Goal: Task Accomplishment & Management: Complete application form

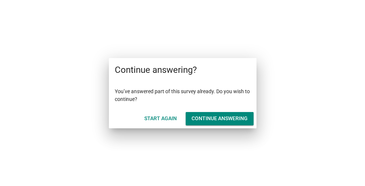
click at [212, 116] on div "Continue answering" at bounding box center [220, 119] width 56 height 8
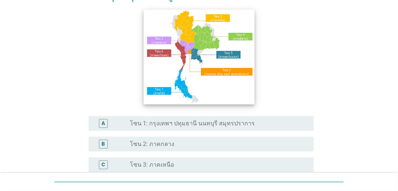
scroll to position [148, 0]
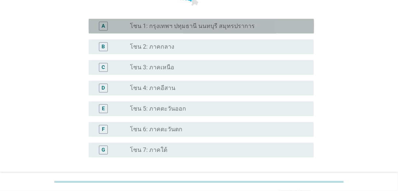
click at [207, 30] on label "โซน 1: กรุงเทพฯ ปทุมธานี นนทบุรี สมุทรปราการ" at bounding box center [192, 26] width 125 height 7
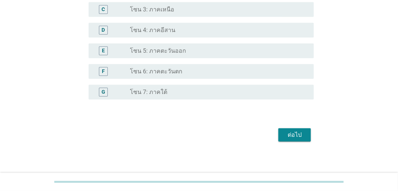
scroll to position [209, 0]
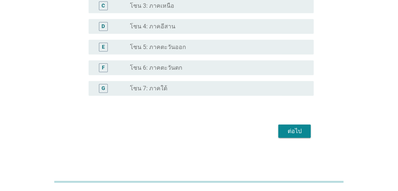
click at [288, 129] on div "ต่อไป" at bounding box center [294, 131] width 21 height 9
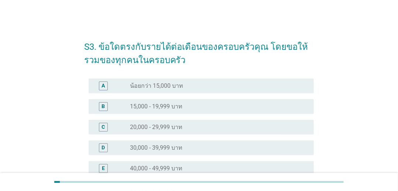
click at [207, 55] on h2 "S3. ข้อใดตรงกับรายได้ต่อเดือนของครอบครัวคุณ โดยขอให้รวมของทุกคนในครอบครัว" at bounding box center [199, 50] width 230 height 34
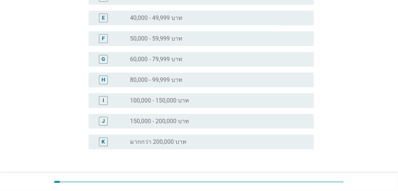
scroll to position [204, 0]
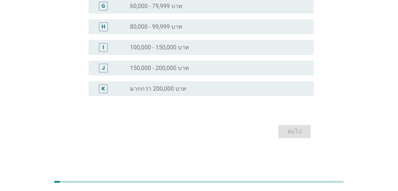
click at [175, 88] on label "มากกว่า 200,000 บาท" at bounding box center [158, 88] width 57 height 7
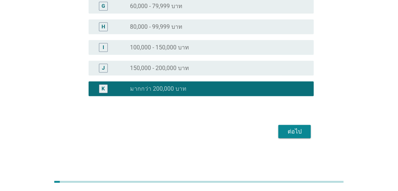
click at [287, 126] on button "ต่อไป" at bounding box center [295, 131] width 33 height 13
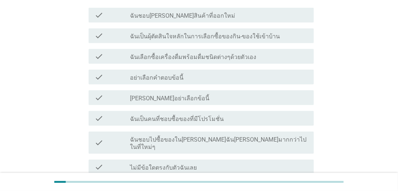
scroll to position [70, 0]
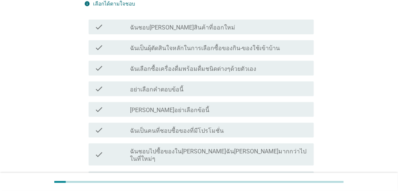
click at [198, 48] on label "ฉันเป็นผุ้ตัดสินใจหลักในการเลือกซื้อของกิน-ของใช้เข้าบ้าน" at bounding box center [205, 48] width 150 height 7
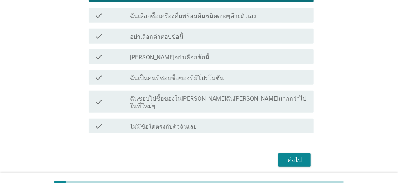
scroll to position [144, 0]
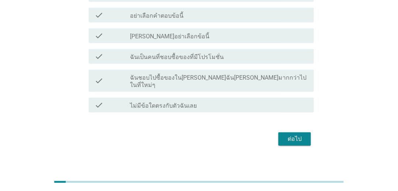
click at [279, 133] on button "ต่อไป" at bounding box center [295, 139] width 33 height 13
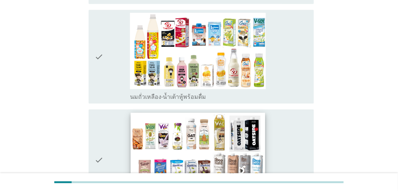
scroll to position [259, 0]
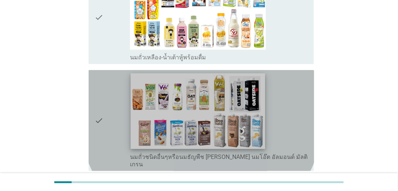
click at [206, 74] on img at bounding box center [198, 112] width 135 height 76
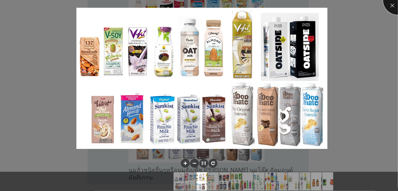
click at [365, 5] on div at bounding box center [398, 0] width 30 height 30
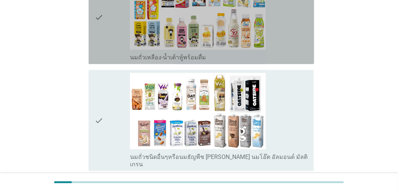
drag, startPoint x: 306, startPoint y: 63, endPoint x: 306, endPoint y: 67, distance: 4.4
click at [305, 63] on div "check check_box_outline_blank นมถั่วเหลือง-น้ำเต้าหู้พร้อมดื่ม" at bounding box center [202, 17] width 226 height 94
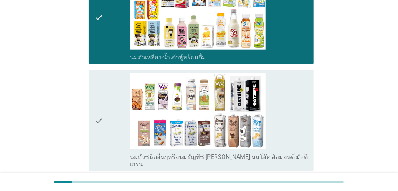
click at [309, 88] on div "check check_box_outline_blank นมถั่วชนิดอื่นๆหรือนมธัญพืช [PERSON_NAME] นมโอ๊ต …" at bounding box center [202, 120] width 226 height 101
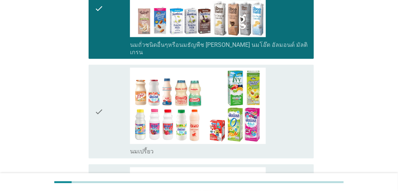
scroll to position [443, 0]
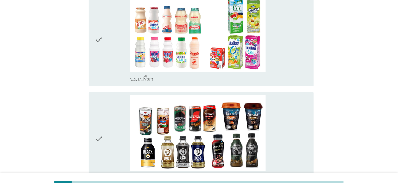
drag, startPoint x: 304, startPoint y: 95, endPoint x: 304, endPoint y: 69, distance: 25.5
click at [304, 95] on div "check_box_outline_blank กาแฟพร้อมดื่ม" at bounding box center [219, 139] width 178 height 88
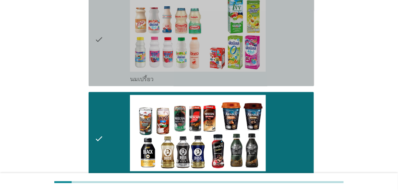
click at [306, 39] on div "check_box_outline_blank นมเปรี้ยว" at bounding box center [219, 40] width 178 height 88
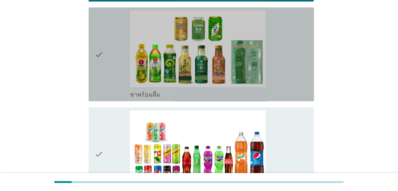
click at [303, 63] on div "check_box_outline_blank ชาพร้อมดื่ม" at bounding box center [219, 54] width 178 height 88
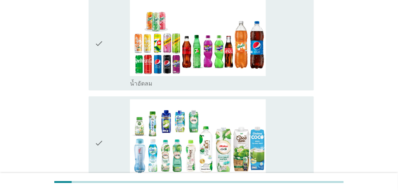
click at [306, 53] on div "check_box_outline_blank น้ำอัดลม" at bounding box center [219, 44] width 178 height 88
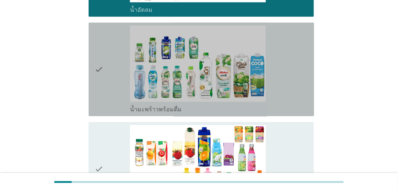
click at [306, 57] on div "check_box_outline_blank น้ำมะพร้าวพร้อมดื่ม" at bounding box center [219, 69] width 178 height 88
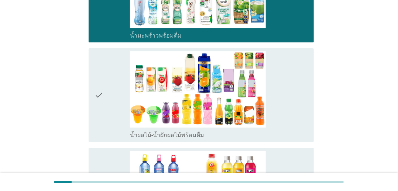
click at [297, 74] on div "check_box_outline_blank น้ำผลไม้-น้ำผักผลไม้พร้อมดื่ม" at bounding box center [219, 95] width 178 height 88
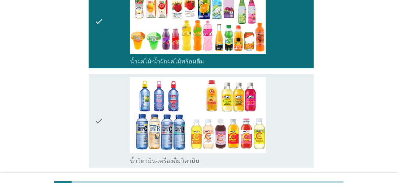
click at [300, 77] on div "check_box_outline_blank น้ำวิตามิน-เครื่องดื่มวิตามิน" at bounding box center [219, 121] width 178 height 88
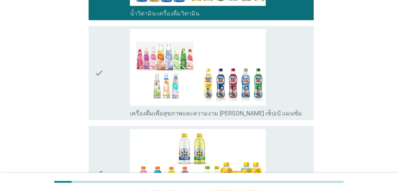
click at [304, 56] on div "check_box_outline_blank เครื่องดื่มเพื่อสุขภาพและความงาม [PERSON_NAME] เซ็ปเป้ …" at bounding box center [219, 73] width 178 height 88
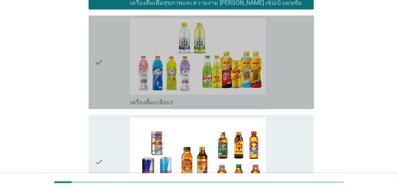
click at [303, 60] on div "check_box_outline_blank เครื่องดื่มเกลือแร่" at bounding box center [219, 62] width 178 height 88
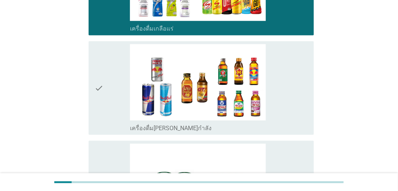
click at [297, 70] on div "check_box_outline_blank เครื่องดื่ม[PERSON_NAME]กำลัง" at bounding box center [219, 88] width 178 height 88
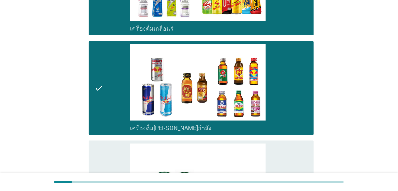
scroll to position [1367, 0]
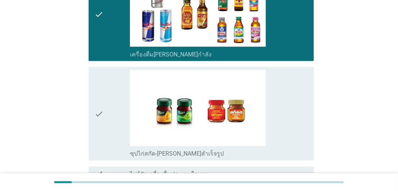
click at [297, 82] on div "check_box_outline_blank ซุปไก่สกัด-[PERSON_NAME]สำเร็จรูป" at bounding box center [219, 114] width 178 height 88
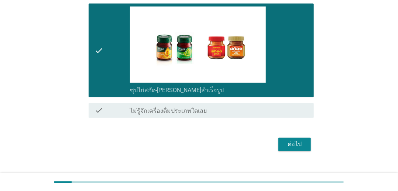
scroll to position [1432, 0]
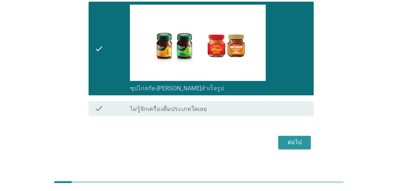
drag, startPoint x: 284, startPoint y: 135, endPoint x: 283, endPoint y: 131, distance: 3.7
click at [283, 136] on button "ต่อไป" at bounding box center [295, 142] width 33 height 13
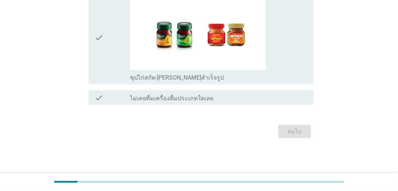
scroll to position [0, 0]
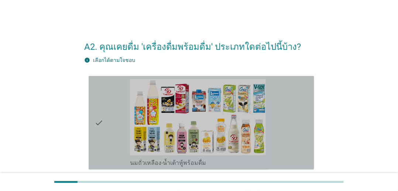
click at [294, 97] on div "check_box_outline_blank นมถั่วเหลือง-น้ำเต้าหู้พร้อมดื่ม" at bounding box center [219, 123] width 178 height 88
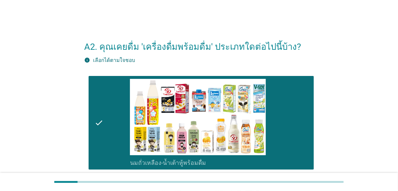
scroll to position [74, 0]
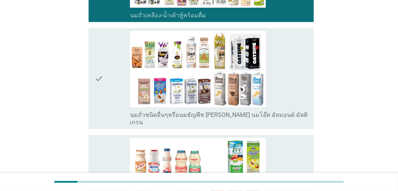
click at [300, 69] on div "check_box_outline_blank นมถั่วชนิดอื่นๆหรือนมธัญพืช [PERSON_NAME] นมโอ๊ต อัลมอน…" at bounding box center [219, 78] width 178 height 95
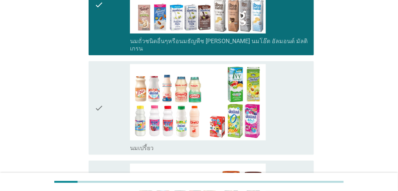
click at [303, 83] on div "check_box_outline_blank นมเปรี้ยว" at bounding box center [219, 108] width 178 height 88
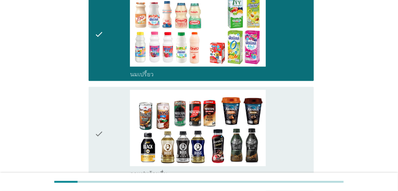
click at [300, 90] on div "check_box_outline_blank กาแฟพร้อมดื่ม" at bounding box center [219, 134] width 178 height 88
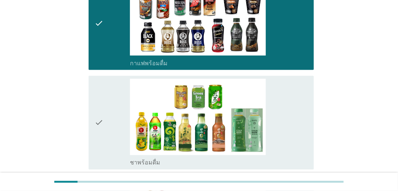
click at [294, 79] on div "check_box_outline_blank ชาพร้อมดื่ม" at bounding box center [219, 123] width 178 height 88
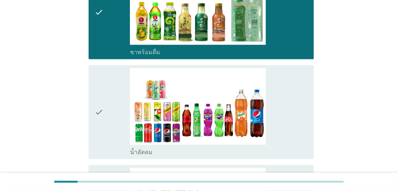
click at [292, 76] on div "check_box_outline_blank น้ำอัดลม" at bounding box center [219, 112] width 178 height 88
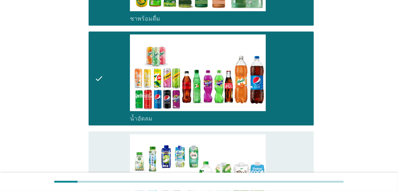
scroll to position [591, 0]
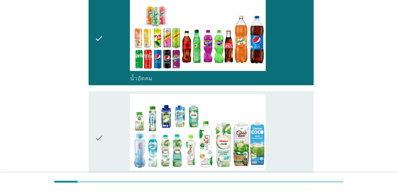
click at [300, 94] on div "check_box_outline_blank น้ำมะพร้าวพร้อมดื่ม" at bounding box center [219, 138] width 178 height 88
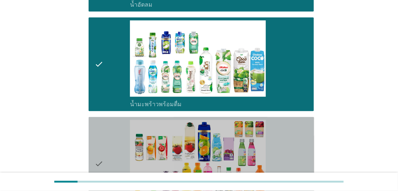
click at [297, 120] on div "check_box_outline_blank น้ำผลไม้-น้ำผักผลไม้พร้อมดื่ม" at bounding box center [219, 164] width 178 height 88
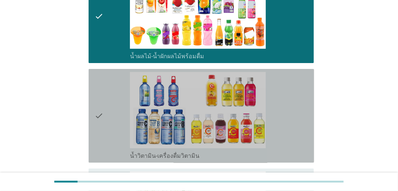
click at [301, 72] on div "check_box_outline_blank น้ำวิตามิน-เครื่องดื่มวิตามิน" at bounding box center [219, 116] width 178 height 88
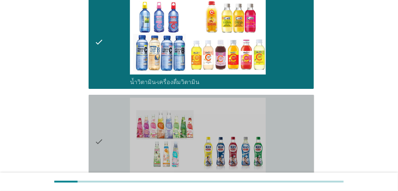
click at [301, 98] on div "check_box_outline_blank เครื่องดื่มเพื่อสุขภาพและความงาม [PERSON_NAME] เซ็ปเป้ …" at bounding box center [219, 142] width 178 height 88
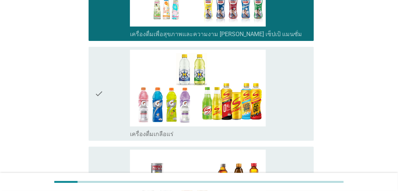
click at [302, 78] on div "check_box_outline_blank เครื่องดื่มเกลือแร่" at bounding box center [219, 94] width 178 height 88
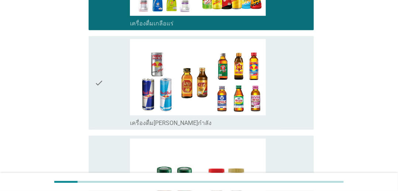
click at [293, 52] on div "check_box_outline_blank เครื่องดื่ม[PERSON_NAME]กำลัง" at bounding box center [219, 83] width 178 height 88
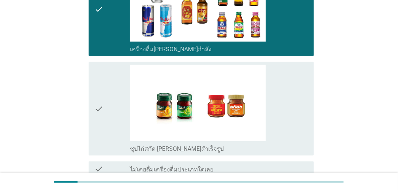
click at [289, 65] on div "check_box_outline_blank ซุปไก่สกัด-[PERSON_NAME]สำเร็จรูป" at bounding box center [219, 109] width 178 height 88
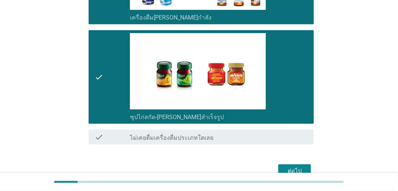
scroll to position [1280, 0]
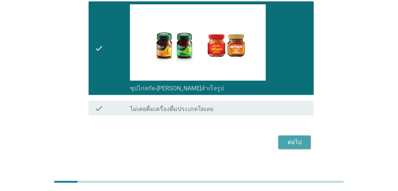
click at [282, 136] on button "ต่อไป" at bounding box center [295, 142] width 33 height 13
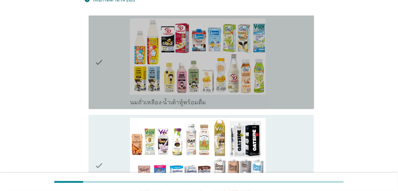
click at [287, 65] on div "check_box_outline_blank นมถั่วเหลือง-น้ำเต้าหู้พร้อมดื่ม" at bounding box center [219, 62] width 178 height 88
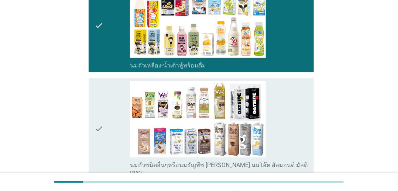
scroll to position [148, 0]
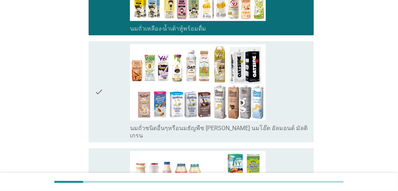
click at [290, 73] on div "check_box_outline_blank นมถั่วชนิดอื่นๆหรือนมธัญพืช [PERSON_NAME] นมโอ๊ต อัลมอน…" at bounding box center [219, 91] width 178 height 95
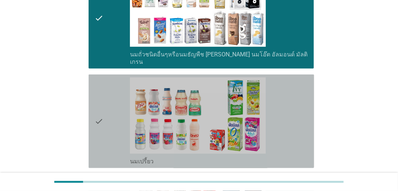
click at [308, 91] on div "check_box_outline_blank นมเปรี้ยว" at bounding box center [219, 122] width 178 height 88
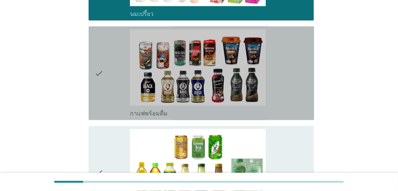
click at [301, 77] on div "check_box_outline_blank กาแฟพร้อมดื่ม" at bounding box center [219, 74] width 178 height 88
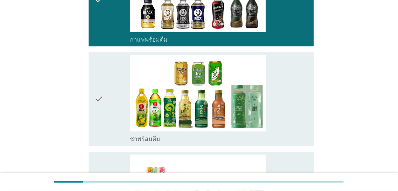
click at [303, 79] on div "check_box_outline_blank ชาพร้อมดื่ม" at bounding box center [219, 99] width 178 height 88
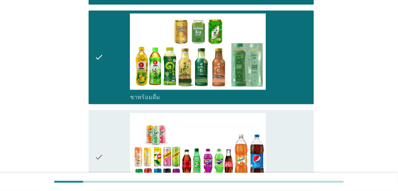
scroll to position [517, 0]
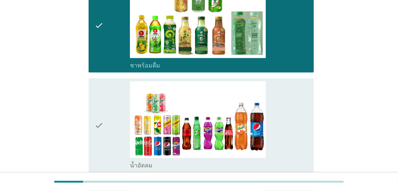
drag, startPoint x: 300, startPoint y: 81, endPoint x: 301, endPoint y: 78, distance: 3.9
click at [300, 81] on div "check_box_outline_blank น้ำอัดลม" at bounding box center [219, 125] width 178 height 88
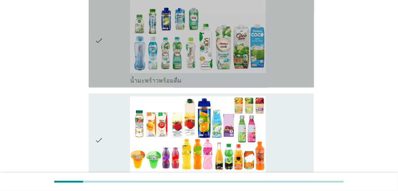
click at [304, 42] on div "check_box_outline_blank น้ำมะพร้าวพร้อมดื่ม" at bounding box center [219, 41] width 178 height 88
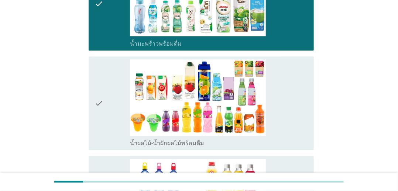
click at [301, 57] on div "check check_box_outline_blank น้ำผลไม้-น้ำผักผลไม้พร้อมดื่ม" at bounding box center [202, 104] width 226 height 94
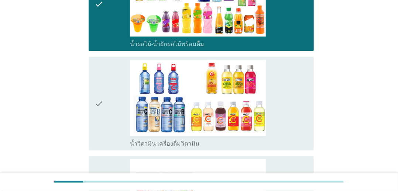
scroll to position [850, 0]
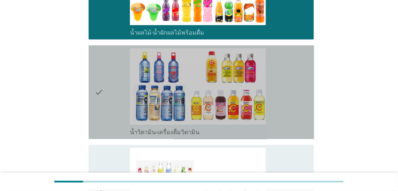
click at [301, 68] on div "check_box_outline_blank น้ำวิตามิน-เครื่องดื่มวิตามิน" at bounding box center [219, 92] width 178 height 88
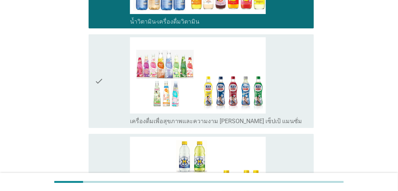
click at [292, 76] on div "check_box_outline_blank เครื่องดื่มเพื่อสุขภาพและความงาม [PERSON_NAME] เซ็ปเป้ …" at bounding box center [219, 81] width 178 height 88
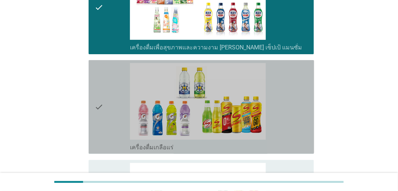
click at [293, 73] on div "check_box_outline_blank เครื่องดื่มเกลือแร่" at bounding box center [219, 107] width 178 height 88
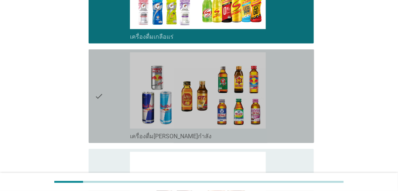
click at [293, 75] on div "check_box_outline_blank เครื่องดื่ม[PERSON_NAME]กำลัง" at bounding box center [219, 96] width 178 height 88
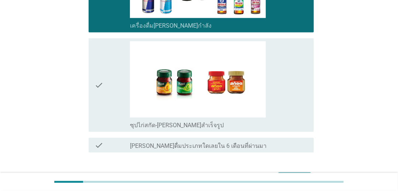
click at [294, 73] on div "check_box_outline_blank ซุปไก่สกัด-[PERSON_NAME]สำเร็จรูป" at bounding box center [219, 85] width 178 height 88
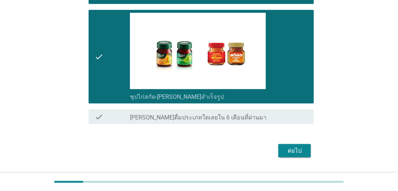
scroll to position [1293, 0]
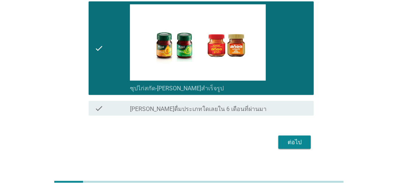
click at [287, 134] on div "ต่อไป" at bounding box center [199, 143] width 230 height 18
click at [287, 138] on div "ต่อไป" at bounding box center [294, 142] width 21 height 9
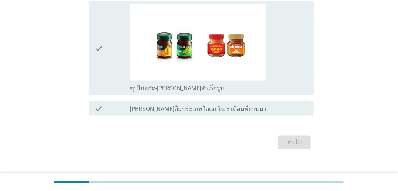
scroll to position [0, 0]
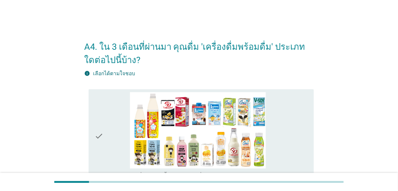
drag, startPoint x: 320, startPoint y: 100, endPoint x: 327, endPoint y: 99, distance: 7.8
click at [308, 107] on div "check_box_outline_blank นมถั่วเหลือง-น้ำเต้าหู้พร้อมดื่ม" at bounding box center [219, 136] width 178 height 88
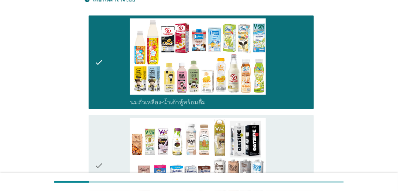
click at [291, 123] on div "check_box_outline_blank นมถั่วชนิดอื่นๆหรือนมธัญพืช [PERSON_NAME] นมโอ๊ต อัลมอน…" at bounding box center [219, 165] width 178 height 95
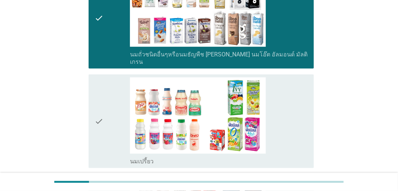
click at [292, 97] on div "check_box_outline_blank นมเปรี้ยว" at bounding box center [219, 122] width 178 height 88
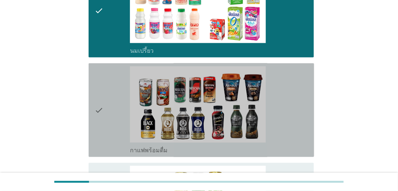
click at [287, 83] on div "check_box_outline_blank กาแฟพร้อมดื่ม" at bounding box center [219, 110] width 178 height 88
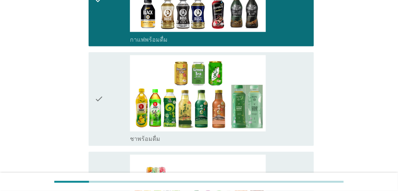
click at [289, 88] on div "check_box_outline_blank ชาพร้อมดื่ม" at bounding box center [219, 99] width 178 height 88
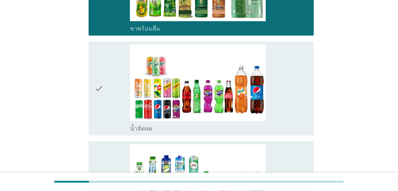
click at [290, 73] on div "check_box_outline_blank น้ำอัดลม" at bounding box center [219, 88] width 178 height 88
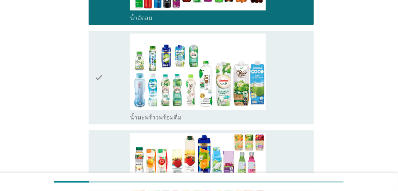
click at [286, 77] on div "check_box_outline_blank น้ำมะพร้าวพร้อมดื่ม" at bounding box center [219, 78] width 178 height 88
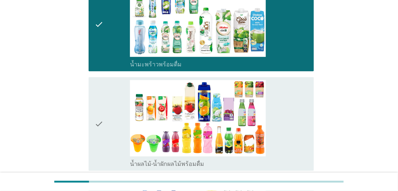
scroll to position [776, 0]
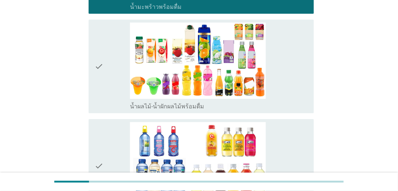
click at [288, 66] on div "check_box_outline_blank น้ำผลไม้-น้ำผักผลไม้พร้อมดื่ม" at bounding box center [219, 67] width 178 height 88
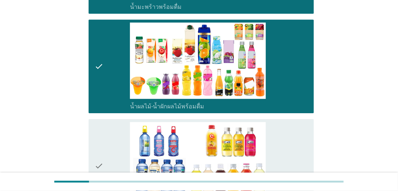
click at [272, 122] on div "check_box_outline_blank น้ำวิตามิน-เครื่องดื่มวิตามิน" at bounding box center [219, 166] width 178 height 88
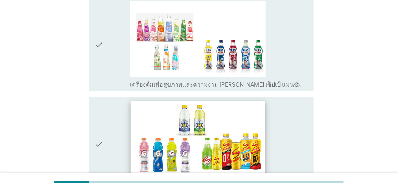
scroll to position [997, 0]
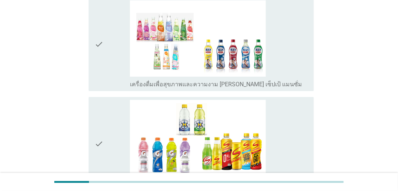
click at [286, 67] on div "check_box_outline_blank เครื่องดื่มเพื่อสุขภาพและความงาม [PERSON_NAME] เซ็ปเป้ …" at bounding box center [219, 44] width 178 height 88
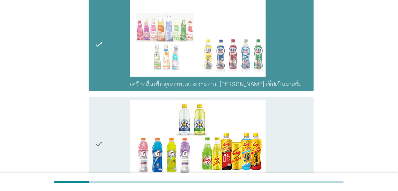
click at [276, 110] on div "check_box_outline_blank เครื่องดื่มเกลือแร่" at bounding box center [219, 144] width 178 height 88
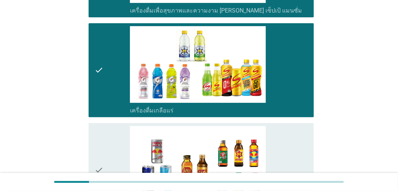
click at [288, 127] on div "check_box_outline_blank เครื่องดื่ม[PERSON_NAME]กำลัง" at bounding box center [219, 170] width 178 height 88
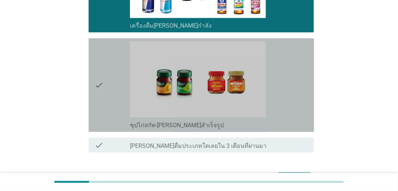
click at [289, 89] on div "check_box_outline_blank ซุปไก่สกัด-[PERSON_NAME]สำเร็จรูป" at bounding box center [219, 85] width 178 height 88
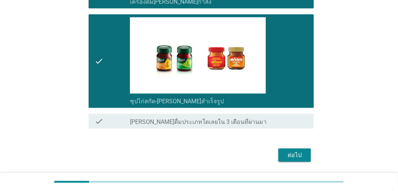
scroll to position [1293, 0]
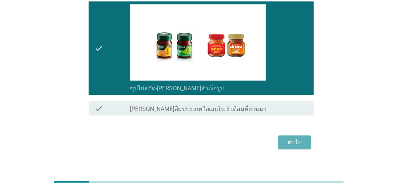
drag, startPoint x: 281, startPoint y: 133, endPoint x: 279, endPoint y: 129, distance: 4.0
click at [280, 136] on button "ต่อไป" at bounding box center [295, 142] width 33 height 13
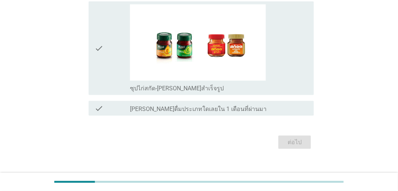
scroll to position [0, 0]
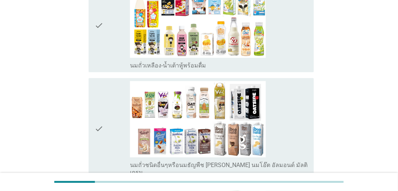
drag, startPoint x: 307, startPoint y: 54, endPoint x: 306, endPoint y: 67, distance: 13.7
click at [307, 53] on div "check_box_outline_blank นมถั่วเหลือง-น้ำเต้าหู้พร้อมดื่ม" at bounding box center [219, 26] width 178 height 88
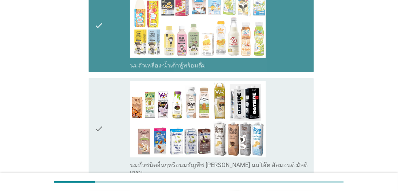
click at [297, 95] on div "check_box_outline_blank นมถั่วชนิดอื่นๆหรือนมธัญพืช [PERSON_NAME] นมโอ๊ต อัลมอน…" at bounding box center [219, 128] width 178 height 95
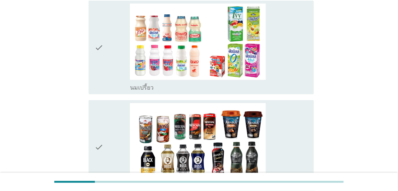
click at [291, 83] on div "check_box_outline_blank นมเปรี้ยว" at bounding box center [219, 87] width 178 height 9
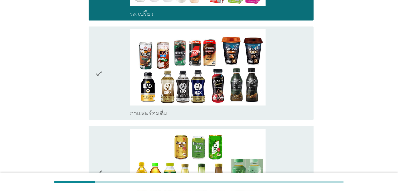
click at [283, 65] on div "check_box_outline_blank กาแฟพร้อมดื่ม" at bounding box center [219, 74] width 178 height 88
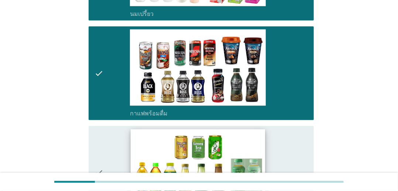
scroll to position [443, 0]
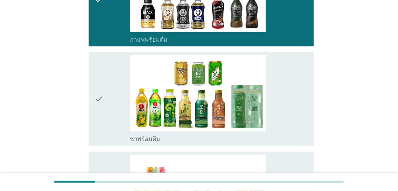
click at [284, 79] on div "check_box_outline_blank ชาพร้อมดื่ม" at bounding box center [219, 99] width 178 height 88
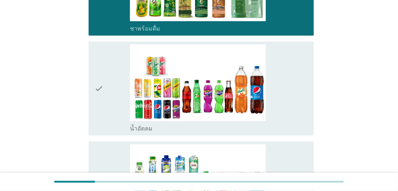
click at [292, 98] on div "check_box_outline_blank น้ำอัดลม" at bounding box center [219, 88] width 178 height 88
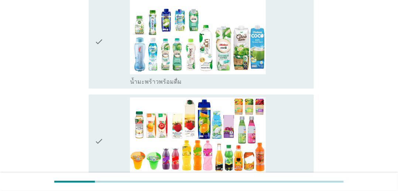
scroll to position [702, 0]
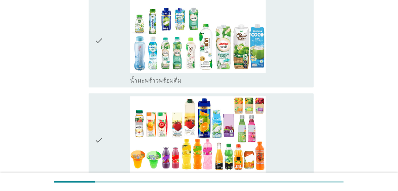
drag, startPoint x: 287, startPoint y: 104, endPoint x: 283, endPoint y: 72, distance: 32.9
click at [287, 102] on div "check_box_outline_blank น้ำผลไม้-น้ำผักผลไม้พร้อมดื่ม" at bounding box center [219, 140] width 178 height 88
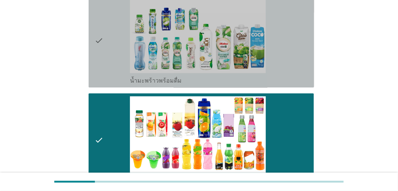
click at [282, 76] on div "check_box_outline_blank น้ำมะพร้าวพร้อมดื่ม" at bounding box center [219, 80] width 178 height 9
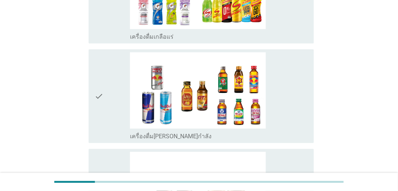
click at [282, 94] on div "check_box_outline_blank เครื่องดื่ม[PERSON_NAME]กำลัง" at bounding box center [219, 96] width 178 height 88
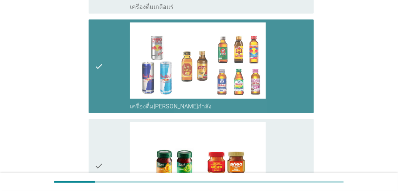
scroll to position [1293, 0]
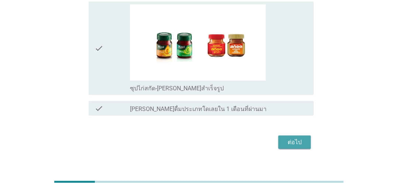
click at [284, 136] on button "ต่อไป" at bounding box center [295, 142] width 33 height 13
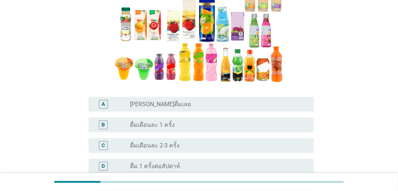
scroll to position [111, 0]
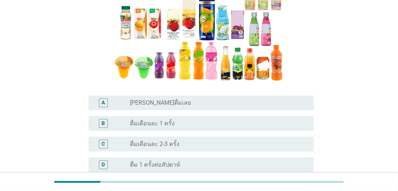
click at [242, 153] on div "C radio_button_unchecked ดื่มเดือนละ 2-3 ครั้ง" at bounding box center [199, 144] width 230 height 21
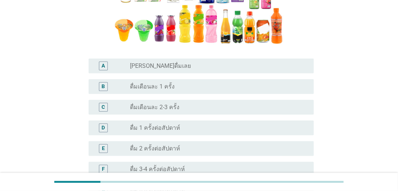
click at [248, 130] on div "radio_button_unchecked ดื่ม 1 ครั้งต่อสัปดาห์" at bounding box center [216, 127] width 172 height 7
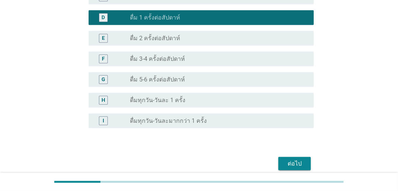
scroll to position [259, 0]
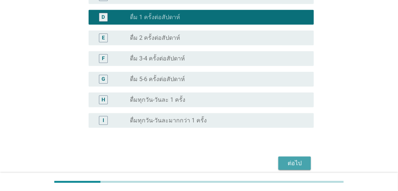
click at [279, 167] on button "ต่อไป" at bounding box center [295, 163] width 33 height 13
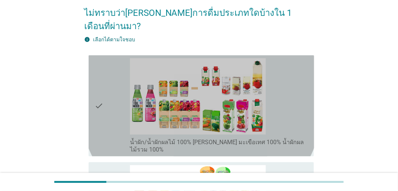
click at [292, 105] on div "check_box_outline_blank น้ำผัก/น้ำผักผลไม้ 100% [PERSON_NAME] มะเขือเทศ 100% น้…" at bounding box center [219, 105] width 178 height 95
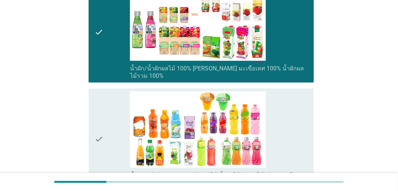
click at [297, 107] on div "check_box_outline_blank น้ำหวาน[PERSON_NAME]รสผลไม้-น้ำผลไม้/ผักผลไม้ชนิดผสม (ไ…" at bounding box center [219, 139] width 178 height 95
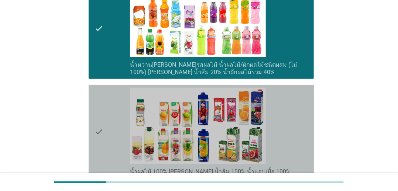
click at [302, 120] on div "check_box_outline_blank น้ำผลไม้ 100% [PERSON_NAME] น้ำส้ม 100% น้ำแอปเปิ้ล 100%" at bounding box center [219, 132] width 178 height 88
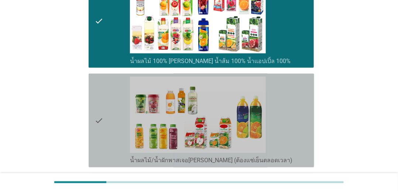
click at [304, 111] on div "check_box_outline_blank น้ำผลไม้/น้ำผักพาสเจอ[PERSON_NAME] (ต้องแช่เย็นตลอดเวลา)" at bounding box center [219, 121] width 178 height 88
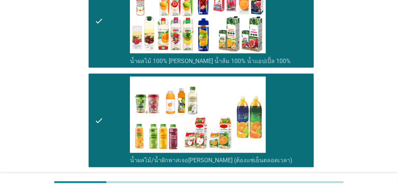
scroll to position [452, 0]
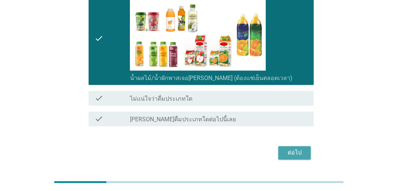
click at [308, 147] on button "ต่อไป" at bounding box center [295, 153] width 33 height 13
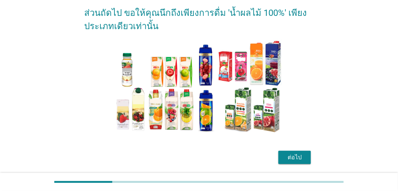
scroll to position [60, 0]
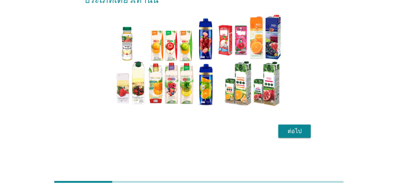
click at [247, 116] on form "ส่วนถัดไป ขอให้คุณนึกถึงเพียงการดื่ม 'น้ำผลไม้ 100%' เพียงประเภทเดียวเท่านั้น ต…" at bounding box center [199, 57] width 230 height 168
click at [257, 112] on form "ส่วนถัดไป ขอให้คุณนึกถึงเพียงการดื่ม 'น้ำผลไม้ 100%' เพียงประเภทเดียวเท่านั้น ต…" at bounding box center [199, 57] width 230 height 168
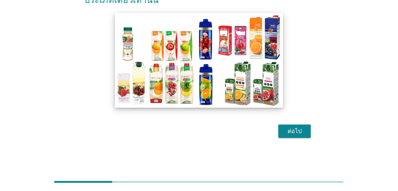
click at [274, 66] on img at bounding box center [199, 60] width 168 height 95
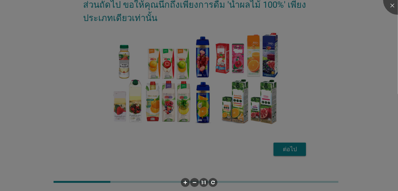
scroll to position [42, 0]
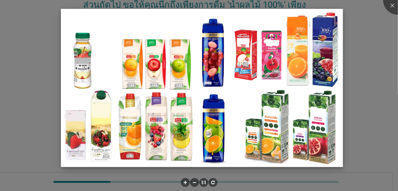
click at [338, 102] on img at bounding box center [202, 88] width 282 height 158
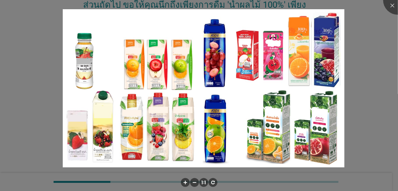
click at [354, 100] on div at bounding box center [199, 95] width 398 height 191
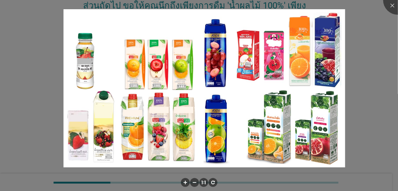
scroll to position [27, 0]
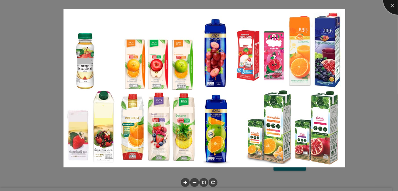
click at [365, 6] on div at bounding box center [398, 0] width 30 height 30
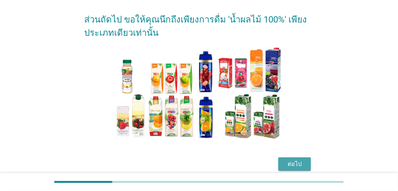
click at [292, 166] on div "ต่อไป" at bounding box center [294, 164] width 21 height 9
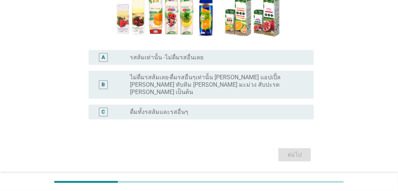
scroll to position [146, 0]
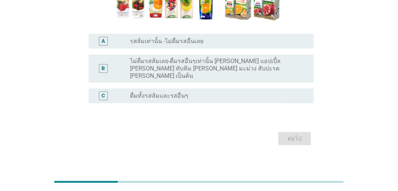
click at [253, 89] on div "C radio_button_unchecked ดื่มทั้งรสส้มและรสอื่นๆ" at bounding box center [202, 96] width 226 height 15
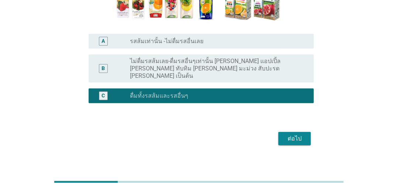
click at [294, 134] on div "ต่อไป" at bounding box center [294, 138] width 21 height 9
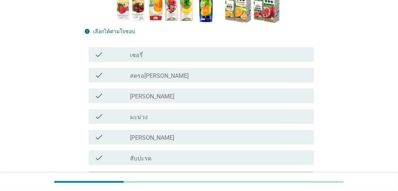
scroll to position [148, 0]
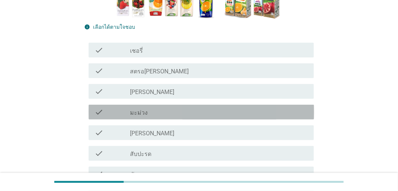
click at [270, 108] on div "check_box_outline_blank มะม่วง" at bounding box center [219, 112] width 178 height 9
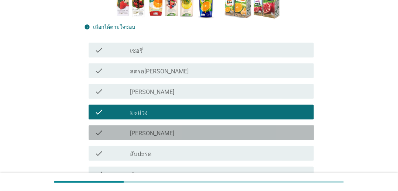
click at [265, 134] on div "check_box_outline_blank [PERSON_NAME]" at bounding box center [219, 133] width 178 height 9
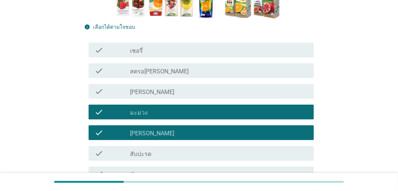
click at [252, 79] on div "check check_box_outline_blank สตรอ[PERSON_NAME]" at bounding box center [199, 71] width 230 height 21
click at [241, 61] on div "check check_box_outline_blank สตรอ[PERSON_NAME]" at bounding box center [199, 71] width 230 height 21
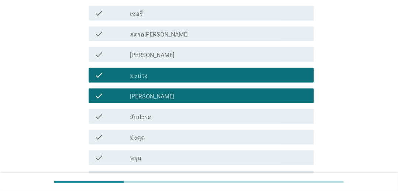
click at [209, 126] on div "check check_box_outline_blank สับปะรด" at bounding box center [199, 116] width 230 height 21
click at [214, 154] on div "check_box_outline_blank พรุน" at bounding box center [219, 158] width 178 height 9
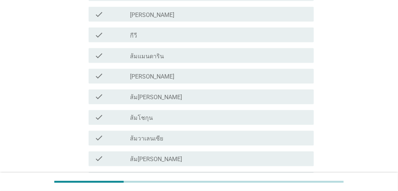
scroll to position [480, 0]
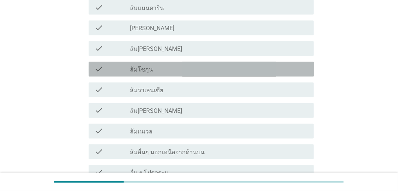
click at [233, 67] on div "check_box_outline_blank ส้มโชกุน" at bounding box center [219, 69] width 178 height 9
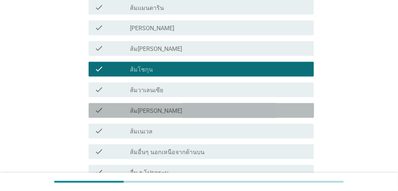
drag, startPoint x: 223, startPoint y: 116, endPoint x: 226, endPoint y: 144, distance: 28.2
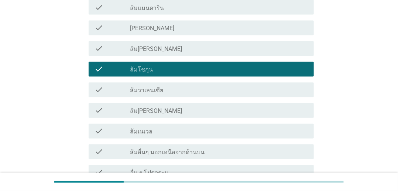
drag, startPoint x: 226, startPoint y: 146, endPoint x: 222, endPoint y: 63, distance: 82.5
click at [213, 39] on div "check check_box_outline_blank ส้ม[PERSON_NAME]" at bounding box center [199, 48] width 230 height 21
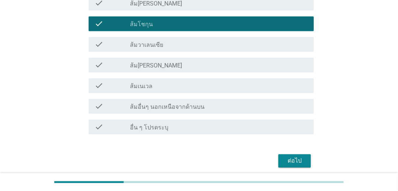
scroll to position [556, 0]
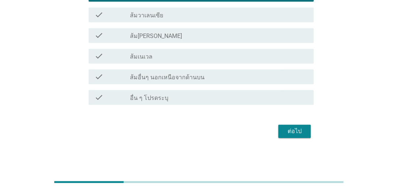
click at [300, 137] on button "ต่อไป" at bounding box center [295, 131] width 33 height 13
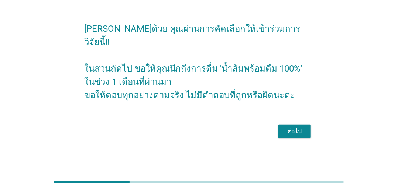
scroll to position [74, 0]
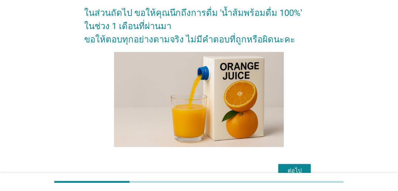
click at [289, 167] on div "ต่อไป" at bounding box center [294, 171] width 21 height 9
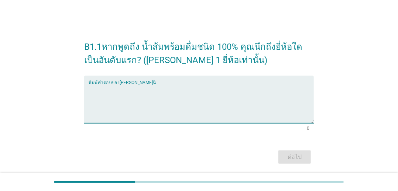
click at [250, 105] on textarea "พิมพ์คำตอบของคุณ ที่นี่" at bounding box center [202, 104] width 226 height 39
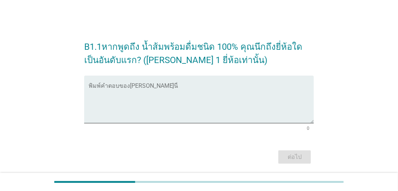
click at [365, 101] on div "B1.1หากพูดถึง น้ำส้มพร้อมดื่มชนิด 100% คุณนึกถึงยี่ห้อใดเป็นอันดับแรก? ([PERSON…" at bounding box center [199, 99] width 363 height 145
drag, startPoint x: 280, startPoint y: 91, endPoint x: 278, endPoint y: 85, distance: 6.3
click at [280, 91] on textarea "พิมพ์คำตอบของคุณ ที่นี่" at bounding box center [202, 104] width 226 height 39
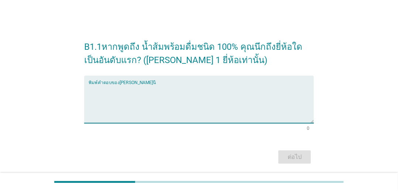
type textarea "ก"
type textarea "TIPCO"
drag, startPoint x: 307, startPoint y: 158, endPoint x: 296, endPoint y: 161, distance: 12.4
click at [307, 158] on button "ต่อไป" at bounding box center [295, 157] width 33 height 13
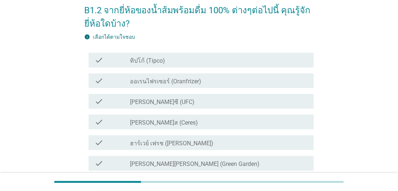
scroll to position [37, 0]
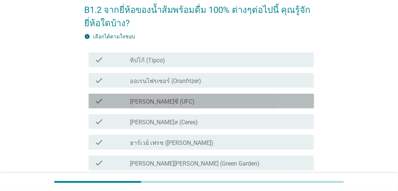
drag, startPoint x: 204, startPoint y: 96, endPoint x: 204, endPoint y: 78, distance: 17.7
click at [204, 94] on div "check check_box_outline_blank [PERSON_NAME]ซี (UFC)" at bounding box center [202, 101] width 226 height 15
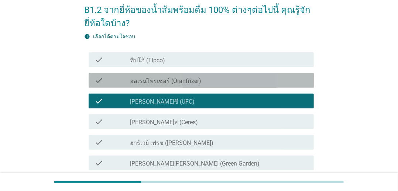
drag, startPoint x: 204, startPoint y: 78, endPoint x: 204, endPoint y: 62, distance: 15.9
click at [204, 76] on div "check_box_outline_blank ออเรนไฟรเซอร์ (Oranfrizer)" at bounding box center [219, 80] width 178 height 9
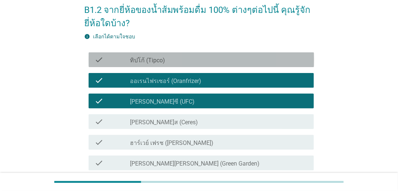
drag, startPoint x: 204, startPoint y: 59, endPoint x: 205, endPoint y: 112, distance: 53.6
click at [204, 59] on div "check_box_outline_blank ทิปโก้ (Tipco)" at bounding box center [219, 59] width 178 height 9
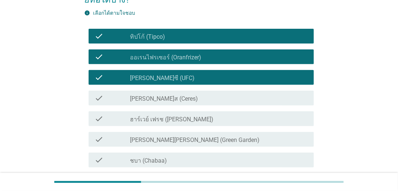
scroll to position [74, 0]
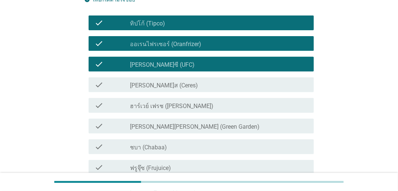
drag, startPoint x: 205, startPoint y: 108, endPoint x: 206, endPoint y: 97, distance: 10.7
click at [205, 106] on div "check_box_outline_blank ฮาร์เวย์ เฟรช ([PERSON_NAME])" at bounding box center [219, 105] width 178 height 9
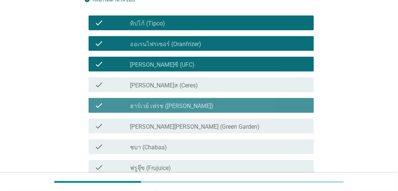
click at [210, 82] on div "check_box_outline_blank [PERSON_NAME]ส (Ceres)" at bounding box center [219, 85] width 178 height 9
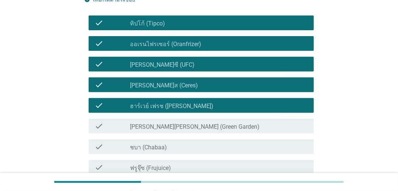
click at [199, 138] on div "check check_box_outline_blank ชบา (Chabaa)" at bounding box center [199, 147] width 230 height 21
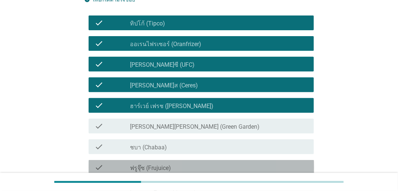
drag, startPoint x: 198, startPoint y: 167, endPoint x: 205, endPoint y: 122, distance: 46.0
click at [198, 166] on div "check_box_outline_blank ฟรูจุ๊ซ (Frujuice)" at bounding box center [219, 167] width 178 height 9
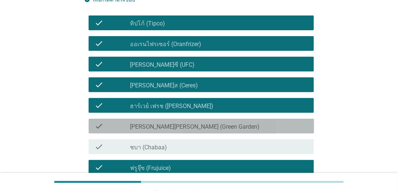
drag, startPoint x: 205, startPoint y: 122, endPoint x: 201, endPoint y: 141, distance: 19.3
click at [205, 123] on div "check_box_outline_blank [PERSON_NAME][PERSON_NAME] (Green Garden)" at bounding box center [219, 126] width 178 height 9
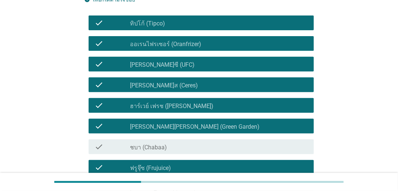
click at [201, 142] on div "check check_box_outline_blank ชบา (Chabaa)" at bounding box center [202, 147] width 226 height 15
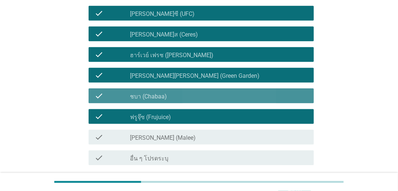
scroll to position [185, 0]
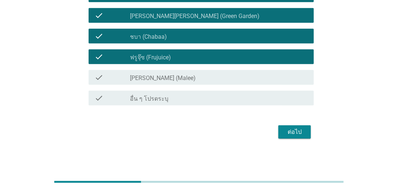
drag, startPoint x: 205, startPoint y: 80, endPoint x: 213, endPoint y: 81, distance: 7.8
click at [206, 79] on div "check_box_outline_blank [PERSON_NAME] (Malee)" at bounding box center [219, 77] width 178 height 9
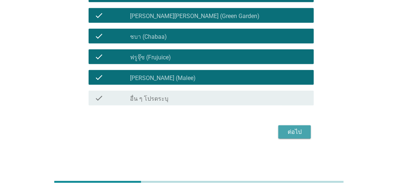
click at [307, 130] on button "ต่อไป" at bounding box center [295, 132] width 33 height 13
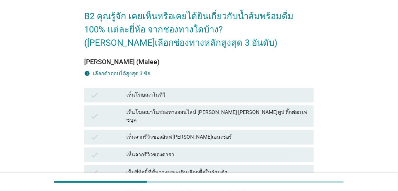
scroll to position [74, 0]
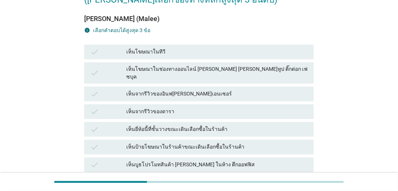
click at [215, 108] on div "เห็นจากรีวิวของดารา" at bounding box center [217, 112] width 182 height 9
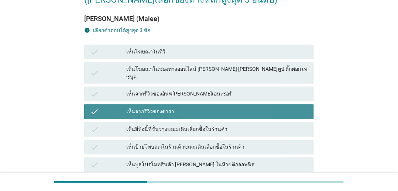
click at [210, 76] on div "check เห็นโฆษณาในช่องทางออนไลน์ [PERSON_NAME] [PERSON_NAME]ทูป ติ๊กต่อก เฟซบุค" at bounding box center [199, 72] width 230 height 21
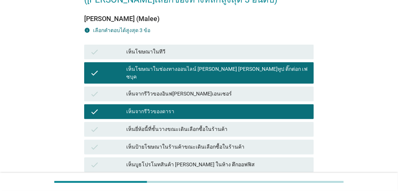
click at [209, 61] on div "check เห็นโฆษณาในช่องทางออนไลน์ [PERSON_NAME] [PERSON_NAME]ทูป ติ๊กต่อก เฟซบุค" at bounding box center [199, 73] width 233 height 24
click at [197, 144] on div "เห็นป้ายโฆษณาในร้านค้าขณะเดินเลือกซื้อในร้านค้า" at bounding box center [217, 147] width 182 height 9
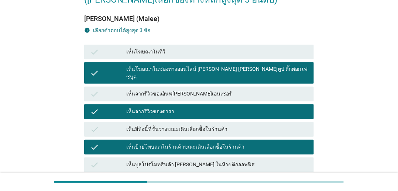
scroll to position [246, 0]
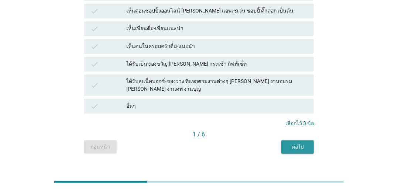
click at [297, 141] on button "ต่อไป" at bounding box center [297, 147] width 33 height 13
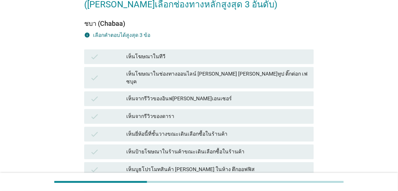
scroll to position [74, 0]
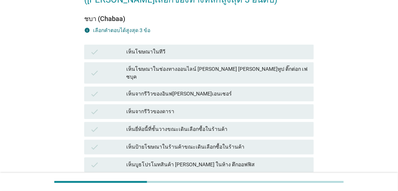
click at [203, 108] on div "เห็นจากรีวิวของดารา" at bounding box center [217, 112] width 182 height 9
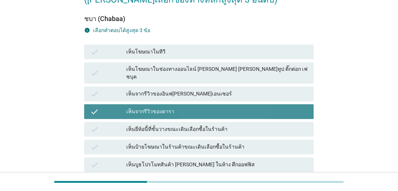
click at [199, 78] on div "check เห็นโฆษณาในช่องทางออนไลน์ [PERSON_NAME] [PERSON_NAME]ทูป ติ๊กต่อก เฟซบุค" at bounding box center [199, 73] width 233 height 24
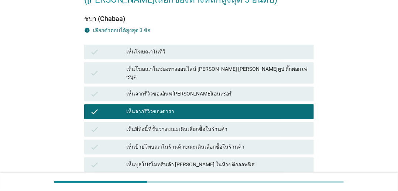
click at [205, 61] on div "check เห็นโฆษณาในช่องทางออนไลน์ [PERSON_NAME] [PERSON_NAME]ทูป ติ๊กต่อก เฟซบุค" at bounding box center [199, 73] width 233 height 24
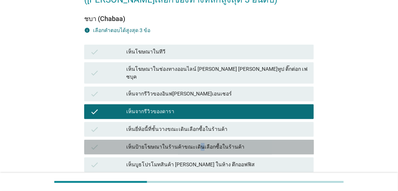
drag, startPoint x: 196, startPoint y: 148, endPoint x: 195, endPoint y: 120, distance: 27.4
click at [195, 143] on div "check เห็นป้ายโฆษณาในร้านค้าขณะเดินเลือกซื้อในร้านค้า" at bounding box center [199, 147] width 230 height 15
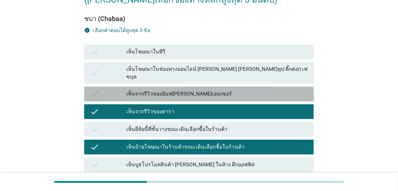
click at [200, 90] on div "เห็นจากรีวิวของอินฟ[PERSON_NAME]เอนเซอร์" at bounding box center [217, 94] width 182 height 9
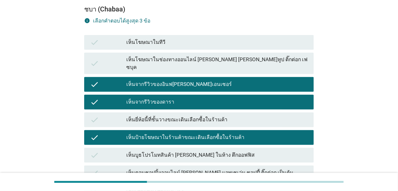
scroll to position [246, 0]
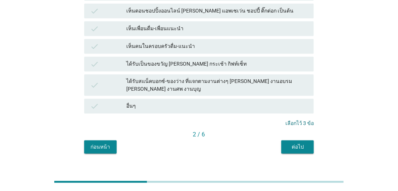
click at [306, 141] on button "ต่อไป" at bounding box center [297, 147] width 33 height 13
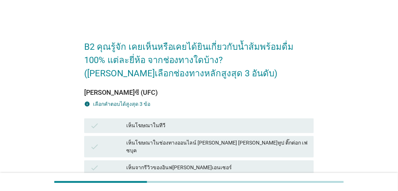
scroll to position [148, 0]
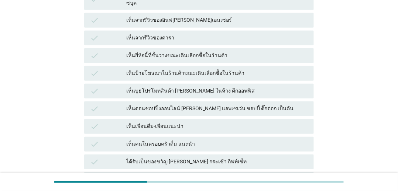
drag, startPoint x: 211, startPoint y: 104, endPoint x: 208, endPoint y: 58, distance: 45.9
click at [210, 105] on div "เห็นตอนชอปปิ้งออนไลน์ [PERSON_NAME] แอพเซเว่น ชอปปี้ ติ๊กต่อก เป็นต้น" at bounding box center [217, 109] width 182 height 9
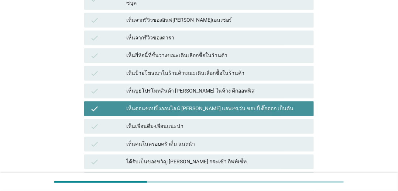
click at [208, 65] on div "check เห็นป้ายโฆษณาในร้านค้าขณะเดินเลือกซื้อในร้านค้า" at bounding box center [199, 74] width 233 height 18
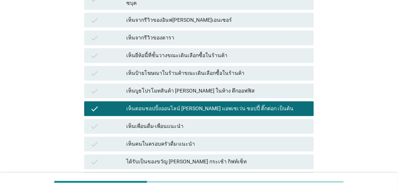
click at [213, 48] on div "check เห็นยี่ห้อนี้ที่ชั้นวางขณะเดินเลือกซื้อในร้านค้า" at bounding box center [199, 55] width 230 height 15
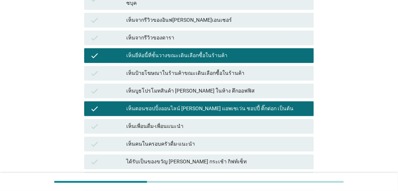
click at [214, 71] on div "เห็นป้ายโฆษณาในร้านค้าขณะเดินเลือกซื้อในร้านค้า" at bounding box center [217, 73] width 182 height 9
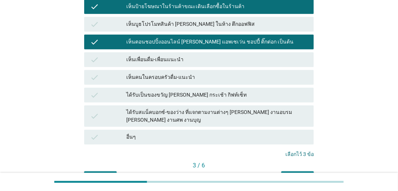
scroll to position [246, 0]
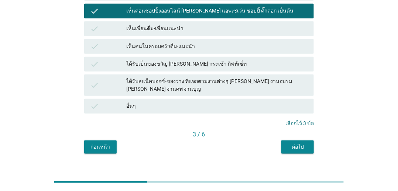
click at [301, 130] on div "3 / 6" at bounding box center [199, 134] width 230 height 9
click at [298, 143] on div "ต่อไป" at bounding box center [297, 147] width 21 height 8
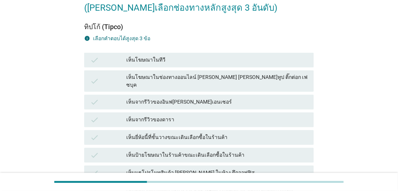
scroll to position [148, 0]
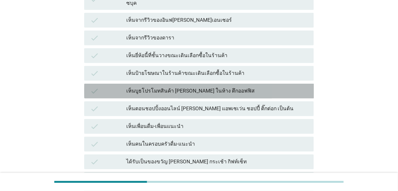
click at [229, 91] on div "check เห็นบูธโปรโมทสินค้า [PERSON_NAME] ในห้าง ตึกออฟฟิส" at bounding box center [199, 91] width 230 height 15
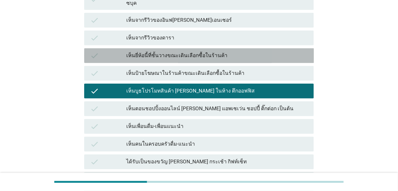
click at [222, 51] on div "เห็นยี่ห้อนี้ที่ชั้นวางขณะเดินเลือกซื้อในร้านค้า" at bounding box center [217, 55] width 182 height 9
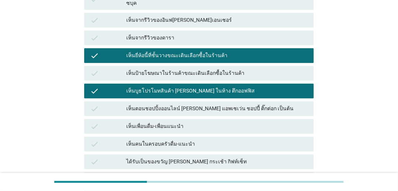
click at [223, 31] on div "check เห็นจากรีวิวของดารา" at bounding box center [199, 38] width 230 height 15
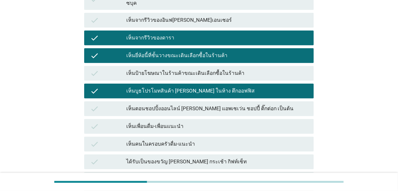
drag, startPoint x: 223, startPoint y: 157, endPoint x: 240, endPoint y: 107, distance: 53.0
click at [224, 155] on div "check ได้รับเป็นของขวัญ [PERSON_NAME] กระเช้า กิฟท์เซ็ท" at bounding box center [199, 162] width 230 height 15
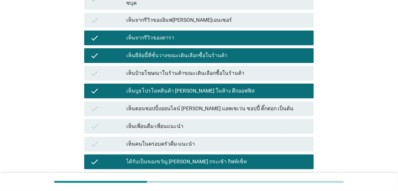
click at [242, 124] on div "check เห็นเพื่อนดื่ม-เพื่อนแนะนำ" at bounding box center [199, 126] width 230 height 15
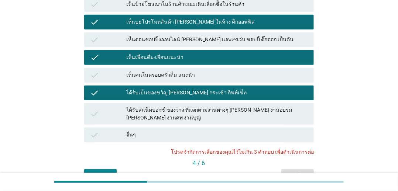
scroll to position [246, 0]
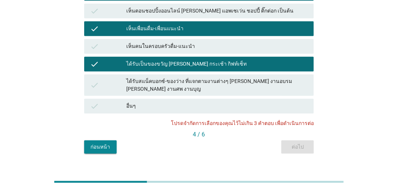
click at [186, 82] on div "check ได้รับสแน็คบอกซ์-ของว่าง ที่แจกตามงานต่างๆ [PERSON_NAME] งานอบรม [PERSON_…" at bounding box center [199, 85] width 230 height 21
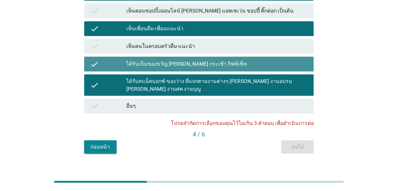
drag, startPoint x: 192, startPoint y: 63, endPoint x: 195, endPoint y: 72, distance: 9.9
click at [193, 62] on div "check ได้รับเป็นของขวัญ [PERSON_NAME] กระเช้า กิฟท์เซ็ท" at bounding box center [199, 64] width 230 height 15
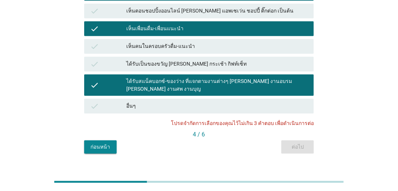
click at [195, 78] on div "ได้รับสแน็คบอกซ์-ของว่าง ที่แจกตามงานต่างๆ [PERSON_NAME] งานอบรม [PERSON_NAME] …" at bounding box center [217, 86] width 182 height 16
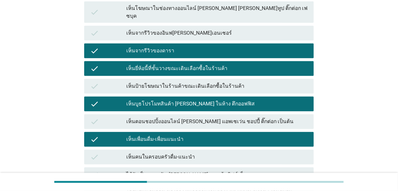
click at [269, 135] on div "เห็นเพื่อนดื่ม-เพื่อนแนะนำ" at bounding box center [217, 139] width 182 height 9
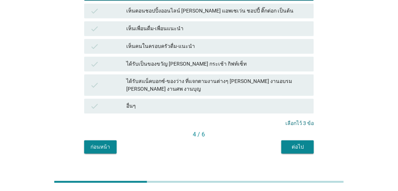
click at [300, 143] on div "ต่อไป" at bounding box center [297, 147] width 21 height 8
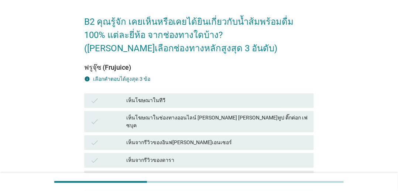
scroll to position [74, 0]
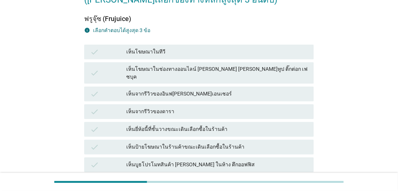
click at [193, 143] on div "เห็นป้ายโฆษณาในร้านค้าขณะเดินเลือกซื้อในร้านค้า" at bounding box center [217, 147] width 182 height 9
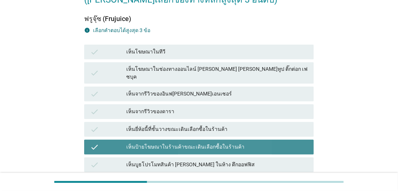
click at [195, 91] on div "เห็นจากรีวิวของอินฟ[PERSON_NAME]เอนเซอร์" at bounding box center [217, 94] width 182 height 9
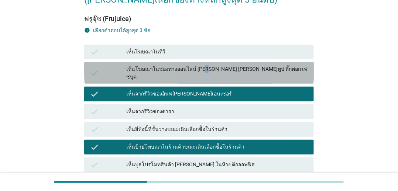
click at [201, 66] on div "เห็นโฆษณาในช่องทางออนไลน์ [PERSON_NAME] [PERSON_NAME]ทูป ติ๊กต่อก เฟซบุค" at bounding box center [217, 73] width 182 height 16
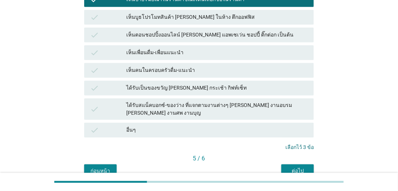
scroll to position [246, 0]
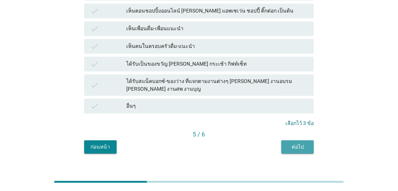
click at [294, 143] on div "ต่อไป" at bounding box center [297, 147] width 21 height 8
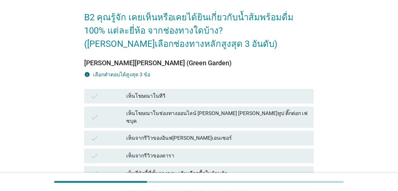
scroll to position [74, 0]
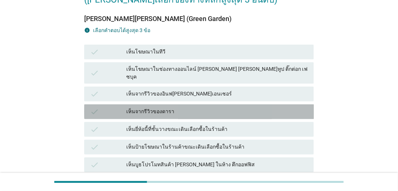
click at [215, 108] on div "เห็นจากรีวิวของดารา" at bounding box center [217, 112] width 182 height 9
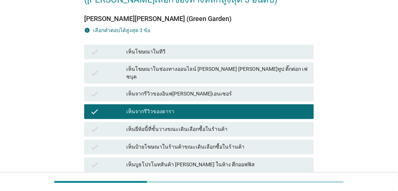
click at [217, 71] on div "เห็นโฆษณาในช่องทางออนไลน์ [PERSON_NAME] [PERSON_NAME]ทูป ติ๊กต่อก เฟซบุค" at bounding box center [217, 73] width 182 height 16
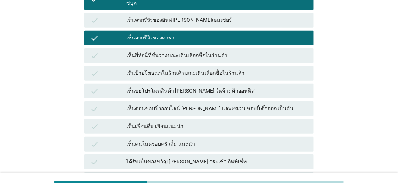
click at [212, 89] on div "check เห็นบูธโปรโมทสินค้า [PERSON_NAME] ในห้าง ตึกออฟฟิส" at bounding box center [199, 91] width 230 height 15
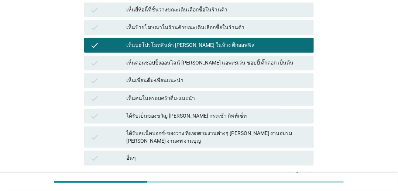
scroll to position [246, 0]
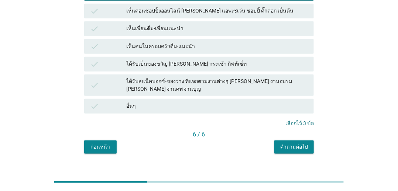
click at [293, 130] on div "6 / 6" at bounding box center [199, 134] width 230 height 9
click at [294, 143] on div "คำถามต่อไป" at bounding box center [294, 147] width 28 height 8
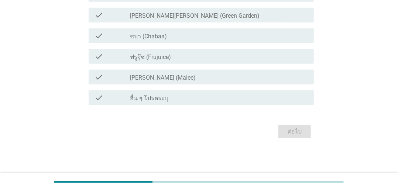
scroll to position [0, 0]
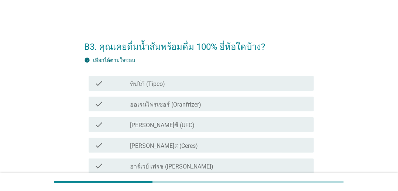
click at [247, 82] on div "check_box_outline_blank ทิปโก้ (Tipco)" at bounding box center [219, 83] width 178 height 9
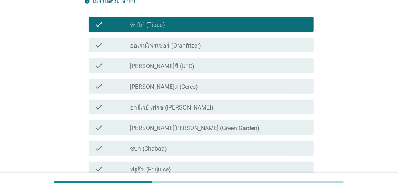
scroll to position [111, 0]
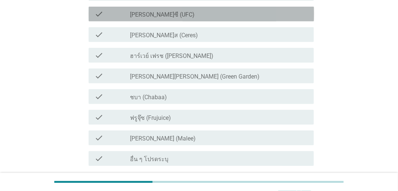
click at [220, 17] on div "check_box_outline_blank [PERSON_NAME]ซี (UFC)" at bounding box center [219, 14] width 178 height 9
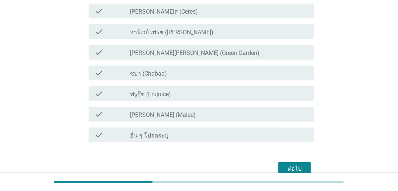
scroll to position [148, 0]
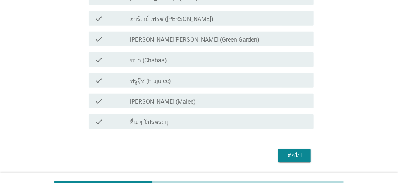
click at [225, 100] on div "check_box_outline_blank [PERSON_NAME] (Malee)" at bounding box center [219, 101] width 178 height 9
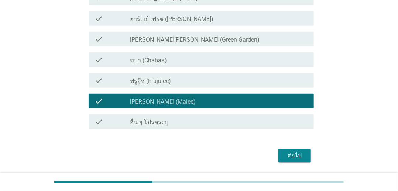
click at [238, 58] on div "check_box_outline_blank ชบา (Chabaa)" at bounding box center [219, 59] width 178 height 9
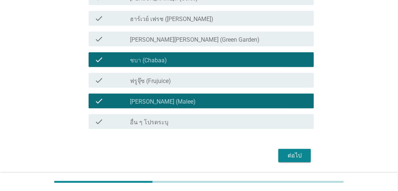
scroll to position [172, 0]
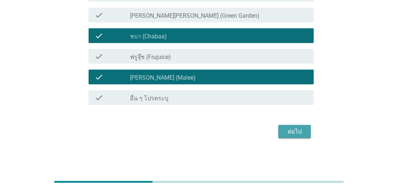
click at [286, 126] on button "ต่อไป" at bounding box center [295, 131] width 33 height 13
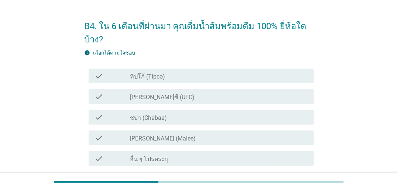
scroll to position [37, 0]
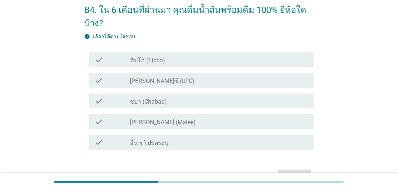
click at [219, 61] on div "check_box_outline_blank ทิปโก้ (Tipco)" at bounding box center [219, 59] width 178 height 9
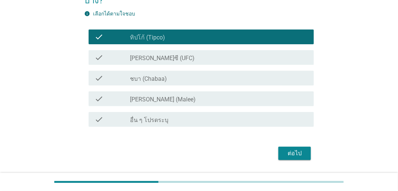
scroll to position [82, 0]
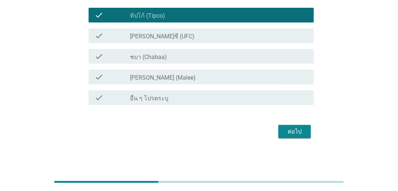
click at [216, 43] on div "check check_box [PERSON_NAME]ซี (UFC)" at bounding box center [199, 35] width 230 height 21
click at [198, 32] on div "check_box [PERSON_NAME]ซี (UFC)" at bounding box center [219, 35] width 178 height 9
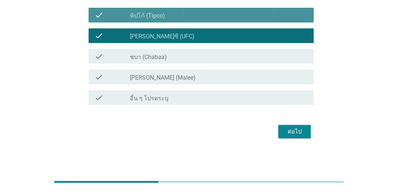
click at [197, 20] on div "check check_box_outline_blank ทิปโก้ (Tipco)" at bounding box center [202, 15] width 226 height 15
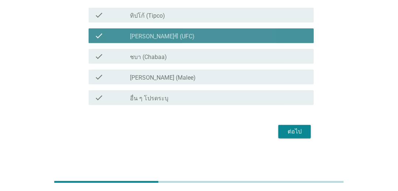
click at [195, 33] on div "check_box [PERSON_NAME]ซี (UFC)" at bounding box center [219, 35] width 178 height 9
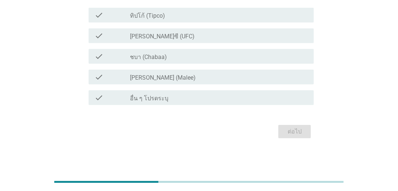
click at [201, 13] on div "check_box_outline_blank ทิปโก้ (Tipco)" at bounding box center [219, 15] width 178 height 9
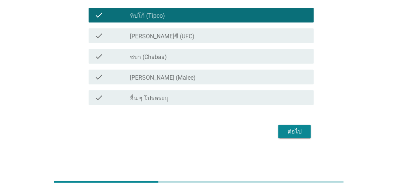
click at [203, 61] on div "check check_box ชบา (Chabaa)" at bounding box center [202, 56] width 226 height 15
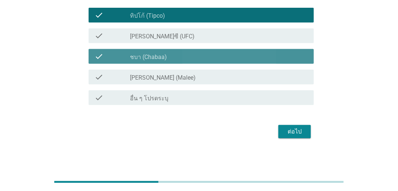
click at [207, 76] on div "check_box [PERSON_NAME] (Malee)" at bounding box center [219, 77] width 178 height 9
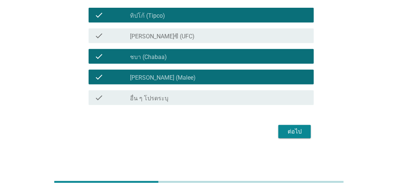
click at [291, 135] on div "ต่อไป" at bounding box center [294, 131] width 21 height 9
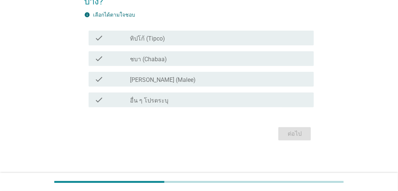
scroll to position [61, 0]
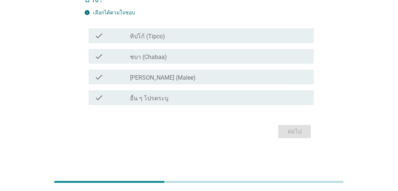
click at [199, 45] on div "check check_box_outline_blank ทิปโก้ (Tipco) check check_box ชบา (Chabaa) check…" at bounding box center [199, 66] width 230 height 83
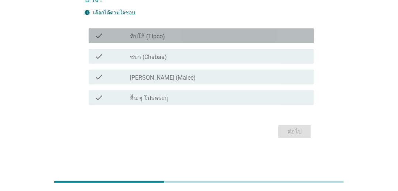
drag, startPoint x: 199, startPoint y: 35, endPoint x: 199, endPoint y: 43, distance: 8.1
click at [199, 34] on div "check_box_outline_blank ทิปโก้ (Tipco)" at bounding box center [219, 35] width 178 height 9
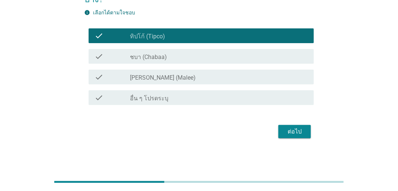
click at [205, 89] on div "check check_box อื่น ๆ โปรดระบุ" at bounding box center [199, 98] width 230 height 21
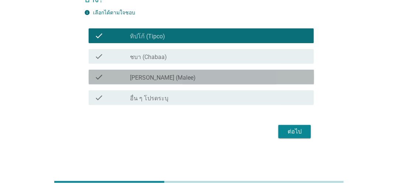
click at [208, 72] on div "check check_box [PERSON_NAME] (Malee)" at bounding box center [202, 77] width 226 height 15
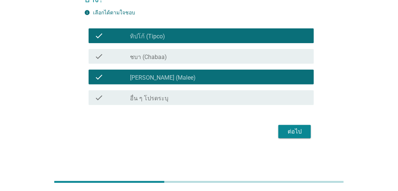
click at [211, 59] on div "check_box ชบา (Chabaa)" at bounding box center [219, 56] width 178 height 9
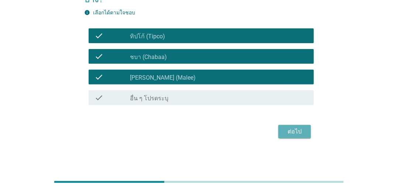
click at [282, 135] on button "ต่อไป" at bounding box center [295, 131] width 33 height 13
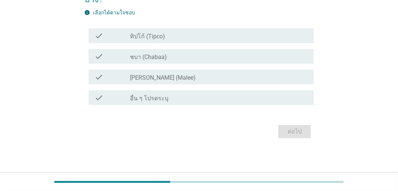
scroll to position [0, 0]
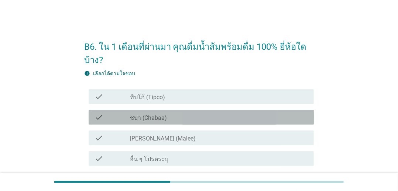
click at [207, 124] on div "check check_box ชบา (Chabaa)" at bounding box center [202, 117] width 226 height 15
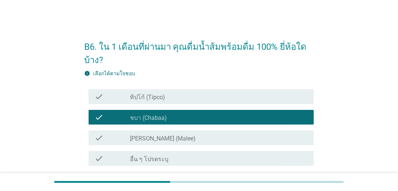
click at [208, 99] on div "check_box_outline_blank ทิปโก้ (Tipco)" at bounding box center [219, 96] width 178 height 9
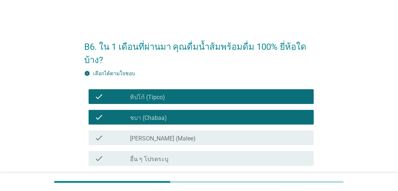
click at [209, 119] on div "check_box ชบา (Chabaa)" at bounding box center [219, 117] width 178 height 9
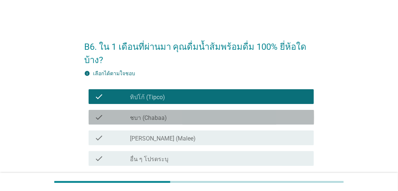
click at [206, 137] on div "check_box [PERSON_NAME] (Malee)" at bounding box center [219, 138] width 178 height 9
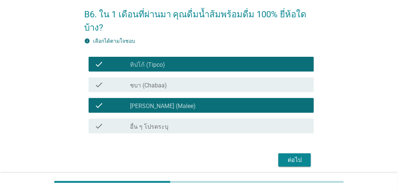
scroll to position [61, 0]
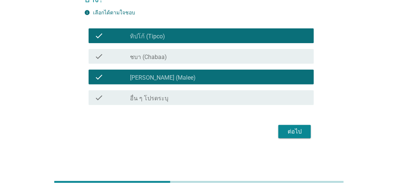
click at [306, 137] on button "ต่อไป" at bounding box center [295, 131] width 33 height 13
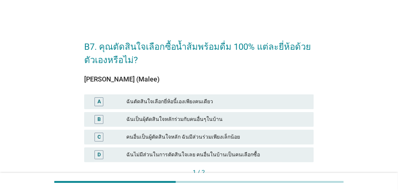
click at [199, 102] on div "ฉันตัดสินใจเลือกยี่ห้อนี้เองเพียงคนเดียว" at bounding box center [217, 102] width 182 height 9
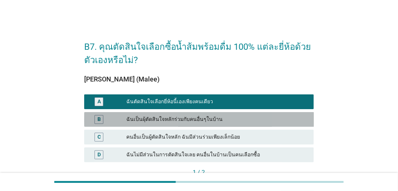
click at [202, 120] on div "ฉันเป็นผุ้ตัดสินใจหลักร่วมกับคนอื่นๆในบ้าน" at bounding box center [217, 119] width 182 height 9
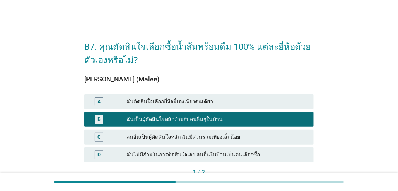
click at [215, 99] on div "ฉันตัดสินใจเลือกยี่ห้อนี้เองเพียงคนเดียว" at bounding box center [217, 102] width 182 height 9
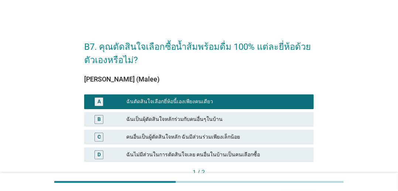
click at [216, 118] on div "ฉันเป็นผุ้ตัดสินใจหลักร่วมกับคนอื่นๆในบ้าน" at bounding box center [217, 119] width 182 height 9
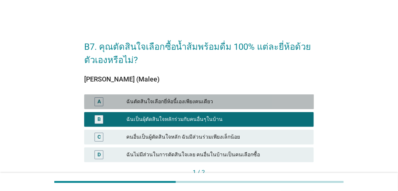
click at [219, 101] on div "ฉันตัดสินใจเลือกยี่ห้อนี้เองเพียงคนเดียว" at bounding box center [217, 102] width 182 height 9
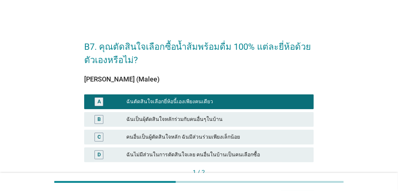
click at [217, 120] on div "ฉันเป็นผุ้ตัดสินใจหลักร่วมกับคนอื่นๆในบ้าน" at bounding box center [217, 119] width 182 height 9
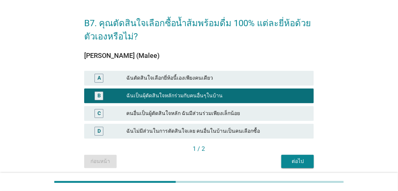
scroll to position [51, 0]
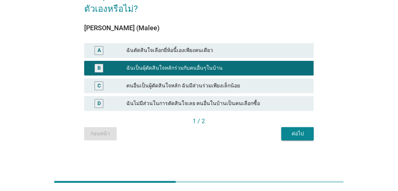
click at [298, 134] on div "ต่อไป" at bounding box center [297, 134] width 21 height 8
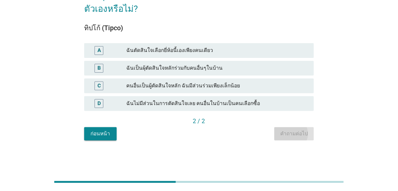
scroll to position [0, 0]
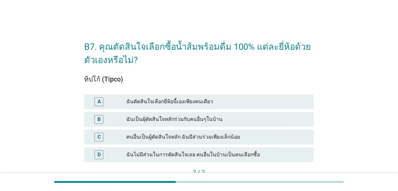
click at [210, 122] on div "ฉันเป็นผุ้ตัดสินใจหลักร่วมกับคนอื่นๆในบ้าน" at bounding box center [217, 119] width 182 height 9
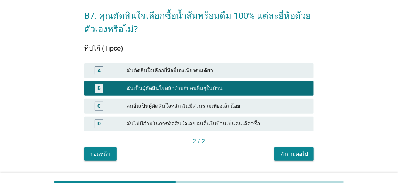
scroll to position [51, 0]
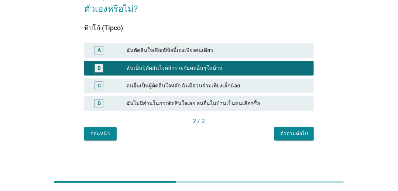
click at [288, 137] on div "คำถามต่อไป" at bounding box center [294, 134] width 28 height 8
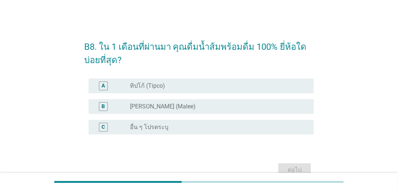
drag, startPoint x: 198, startPoint y: 87, endPoint x: 195, endPoint y: 100, distance: 13.4
click at [199, 87] on div "radio_button_unchecked ทิปโก้ (Tipco)" at bounding box center [216, 85] width 172 height 7
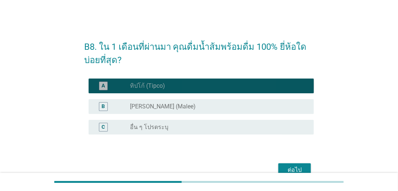
click at [186, 107] on div "radio_button_unchecked [PERSON_NAME] (Malee)" at bounding box center [216, 106] width 172 height 7
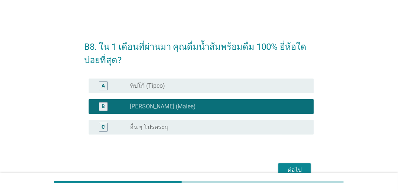
click at [279, 97] on div "B radio_button_checked [PERSON_NAME] (Malee)" at bounding box center [199, 106] width 230 height 21
click at [279, 85] on div "radio_button_unchecked ทิปโก้ (Tipco)" at bounding box center [216, 85] width 172 height 7
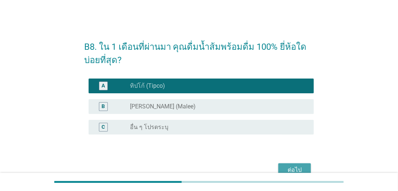
click at [303, 168] on div "ต่อไป" at bounding box center [294, 170] width 21 height 9
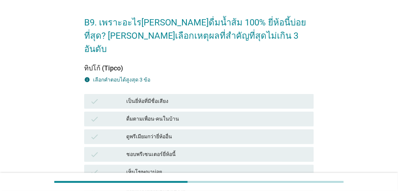
scroll to position [37, 0]
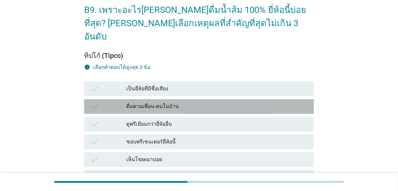
drag, startPoint x: 192, startPoint y: 92, endPoint x: 197, endPoint y: 76, distance: 15.9
click at [192, 102] on div "ดื่มตามเพื่อน-คนในบ้าน" at bounding box center [217, 106] width 182 height 9
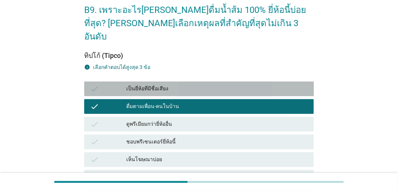
click at [197, 85] on div "เป็นยี่ห้อที่มีชื่อเสียง" at bounding box center [217, 89] width 182 height 9
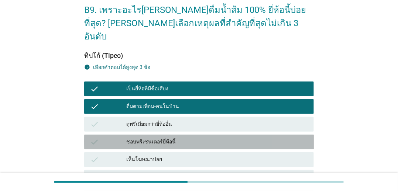
click at [200, 138] on div "ชอบพรีเซนเตอร์ยี่ห้อนี้" at bounding box center [217, 142] width 182 height 9
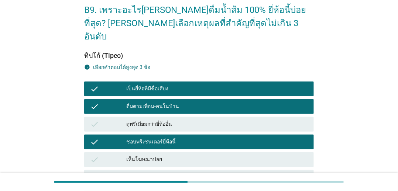
drag, startPoint x: 208, startPoint y: 155, endPoint x: 213, endPoint y: 135, distance: 20.3
click at [208, 155] on div "check เห็นโฆษณาบ่อย" at bounding box center [199, 160] width 233 height 18
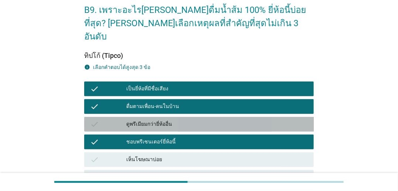
click at [221, 120] on div "ดูพรีเมียมกว่ายี่ห้ออื่น" at bounding box center [217, 124] width 182 height 9
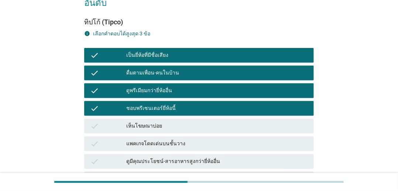
scroll to position [111, 0]
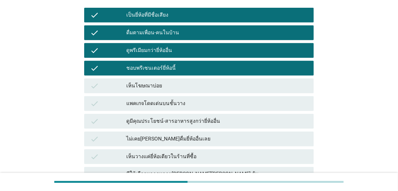
drag, startPoint x: 236, startPoint y: 124, endPoint x: 236, endPoint y: 115, distance: 9.6
click at [236, 135] on div "ไม่เคย[PERSON_NAME]ดื่มยี่ห้ออื่นเลย" at bounding box center [217, 139] width 182 height 9
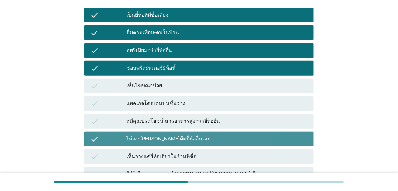
click at [237, 113] on div "check ดูมีคุณประโยชน์-สารอาหารสูงกว่ายี่ห้ออื่น" at bounding box center [199, 122] width 233 height 18
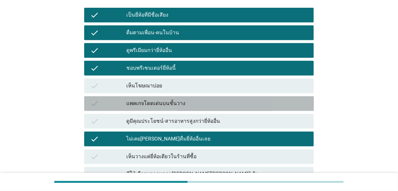
click at [239, 99] on div "แพคเกจโดดเด่นบนชั้นวาง" at bounding box center [217, 103] width 182 height 9
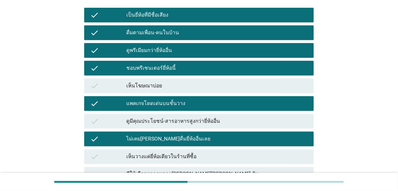
click at [249, 82] on div "เห็นโฆษณาบ่อย" at bounding box center [217, 86] width 182 height 9
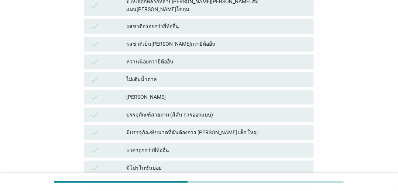
scroll to position [296, 0]
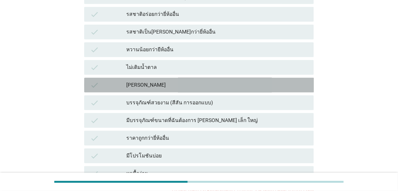
click at [216, 81] on div "[PERSON_NAME]" at bounding box center [217, 85] width 182 height 9
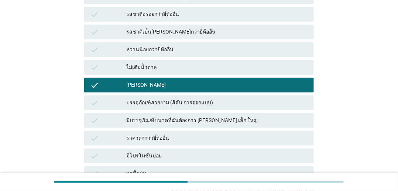
click at [214, 60] on div "check ไม่เติมน้ำตาล" at bounding box center [199, 67] width 230 height 15
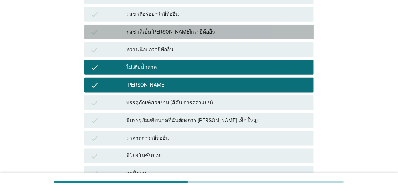
click at [220, 25] on div "check รสชาติเป็น[PERSON_NAME]กว่ายี่ห้ออื่น" at bounding box center [199, 32] width 230 height 15
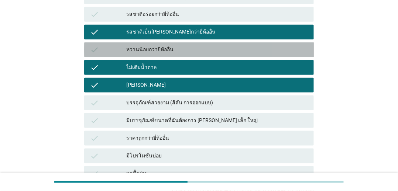
click at [221, 45] on div "หวานน้อยกว่ายีห้ออื่น" at bounding box center [217, 49] width 182 height 9
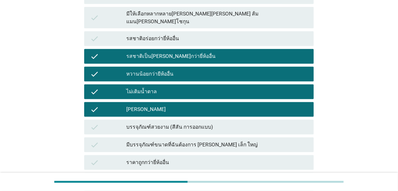
scroll to position [259, 0]
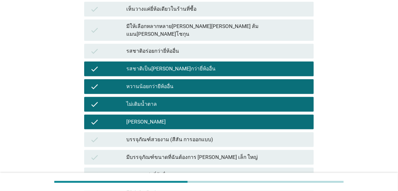
click at [226, 47] on div "รสชาติอร่อยกว่ายี่ห้ออื่น" at bounding box center [217, 51] width 182 height 9
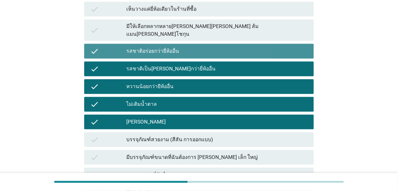
drag, startPoint x: 229, startPoint y: 27, endPoint x: 232, endPoint y: 32, distance: 5.3
click at [231, 47] on div "รสชาติอร่อยกว่ายี่ห้ออื่น" at bounding box center [217, 51] width 182 height 9
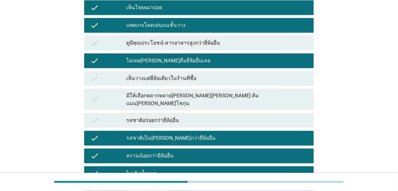
scroll to position [185, 0]
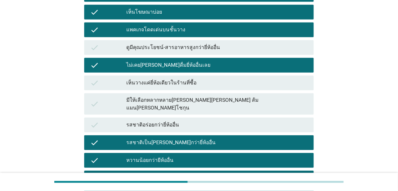
drag, startPoint x: 231, startPoint y: 87, endPoint x: 231, endPoint y: 80, distance: 7.0
click at [231, 96] on div "มีให้เลือกหลากหลาย[PERSON_NAME][PERSON_NAME] ส้มแมน[PERSON_NAME]โชกุน" at bounding box center [217, 104] width 182 height 16
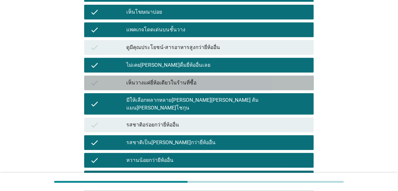
click at [229, 76] on div "check เห็นวางแค่ยี่ห้อเดียวในร้านที่ซื้อ" at bounding box center [199, 83] width 230 height 15
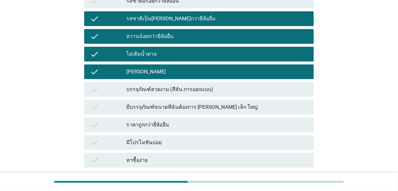
scroll to position [332, 0]
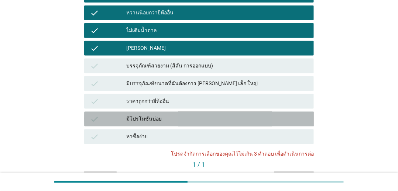
drag, startPoint x: 219, startPoint y: 92, endPoint x: 219, endPoint y: 78, distance: 14.4
click at [219, 112] on div "check มีโปรโมชันบ่อย" at bounding box center [199, 119] width 230 height 15
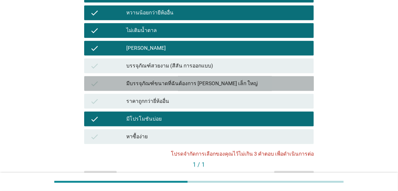
click at [219, 76] on div "check มีบรรจุภัณฑ์ขนาดที่ฉันต้องการ [PERSON_NAME] เล็ก ใหญ่" at bounding box center [199, 83] width 230 height 15
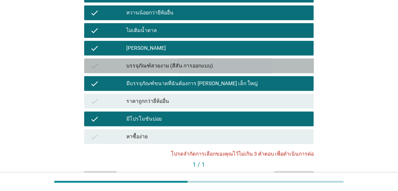
drag, startPoint x: 219, startPoint y: 52, endPoint x: 221, endPoint y: 62, distance: 10.1
click at [219, 59] on div "check บรรจุภัณฑ์สวยงาม (สีสัน การออกแบบ)" at bounding box center [199, 66] width 230 height 15
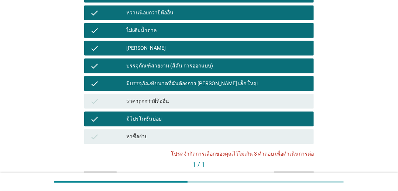
click at [222, 97] on div "ราคาถูกกว่ายี่ห้ออื่น" at bounding box center [217, 101] width 182 height 9
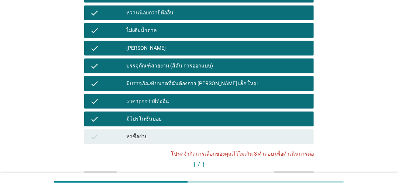
scroll to position [356, 0]
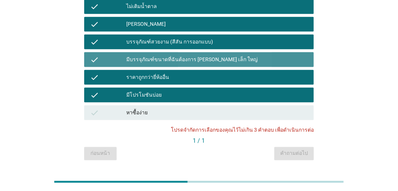
click at [219, 55] on div "มีบรรจุภัณฑ์ขนาดที่ฉันต้องการ [PERSON_NAME] เล็ก ใหญ่" at bounding box center [217, 59] width 182 height 9
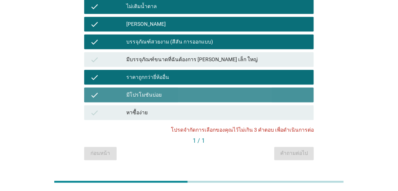
drag, startPoint x: 212, startPoint y: 79, endPoint x: 210, endPoint y: 67, distance: 11.6
click at [212, 91] on div "มีโปรโมชันบ่อย" at bounding box center [217, 95] width 182 height 9
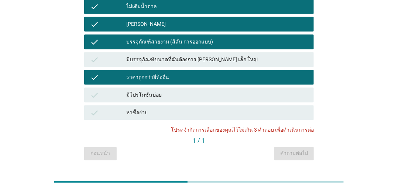
click at [222, 73] on div "ราคาถูกกว่ายี่ห้ออื่น" at bounding box center [217, 77] width 182 height 9
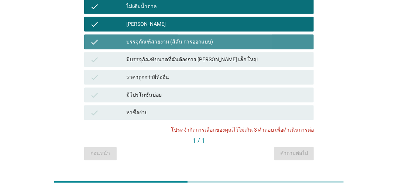
click at [213, 38] on div "บรรจุภัณฑ์สวยงาม (สีสัน การออกแบบ)" at bounding box center [217, 42] width 182 height 9
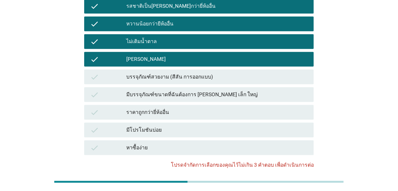
scroll to position [283, 0]
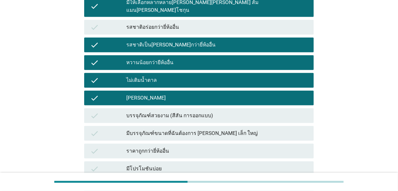
click at [217, 76] on div "ไม่เติมน้ำตาล" at bounding box center [217, 80] width 182 height 9
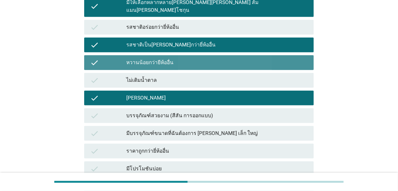
click at [217, 55] on div "check หวานน้อยกว่ายีห้ออื่น" at bounding box center [199, 62] width 230 height 15
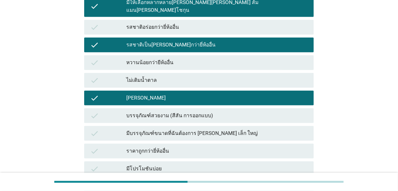
click at [218, 58] on div "หวานน้อยกว่ายีห้ออื่น" at bounding box center [217, 62] width 182 height 9
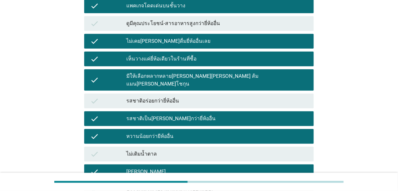
scroll to position [172, 0]
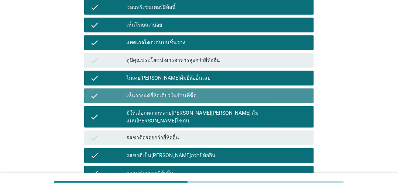
click at [210, 92] on div "เห็นวางแค่ยี่ห้อเดียวในร้านที่ซื้อ" at bounding box center [217, 96] width 182 height 9
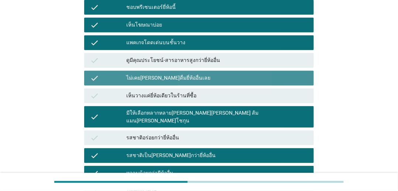
click at [209, 74] on div "ไม่เคย[PERSON_NAME]ดื่มยี่ห้ออื่นเลย" at bounding box center [217, 78] width 182 height 9
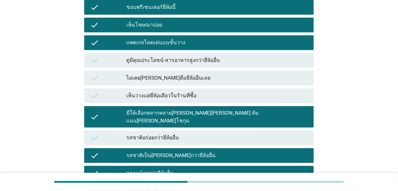
click at [209, 71] on div "check ไม่เคย[PERSON_NAME]ดื่มยี่ห้ออื่นเลย" at bounding box center [199, 78] width 230 height 15
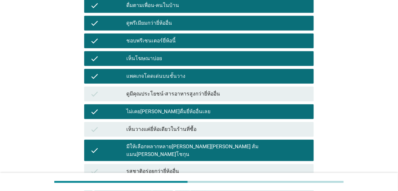
scroll to position [98, 0]
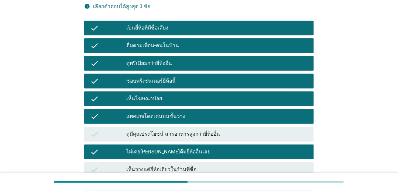
click at [224, 95] on div "เห็นโฆษณาบ่อย" at bounding box center [217, 99] width 182 height 9
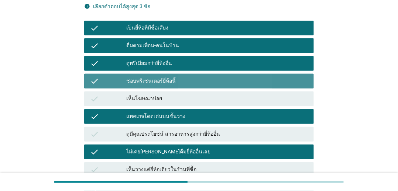
click at [222, 74] on div "check ชอบพรีเซนเตอร์ยี่ห้อนี้" at bounding box center [199, 81] width 230 height 15
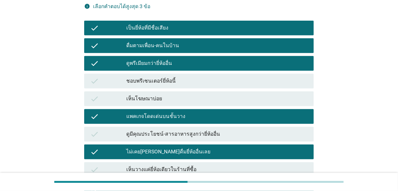
click at [222, 56] on div "check ดูพรีเมียมกว่ายี่ห้ออื่น" at bounding box center [199, 63] width 230 height 15
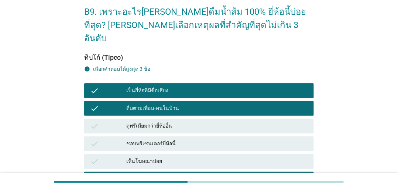
scroll to position [24, 0]
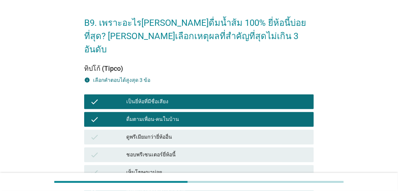
click at [209, 97] on div "check เป็นยี่ห้อที่มีชื่อเสียง" at bounding box center [199, 102] width 233 height 18
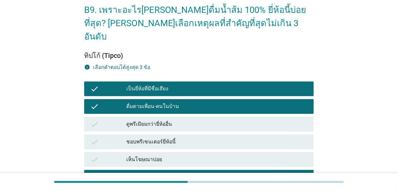
scroll to position [74, 0]
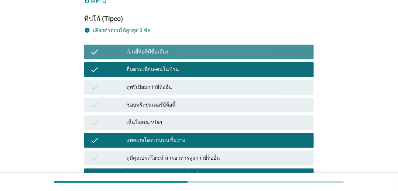
click at [217, 45] on div "check เป็นยี่ห้อที่มีชื่อเสียง" at bounding box center [199, 52] width 230 height 15
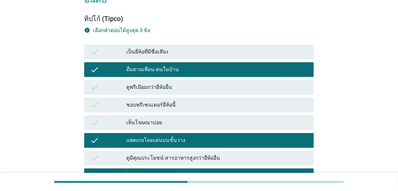
click at [214, 45] on div "check เป็นยี่ห้อที่มีชื่อเสียง" at bounding box center [199, 52] width 230 height 15
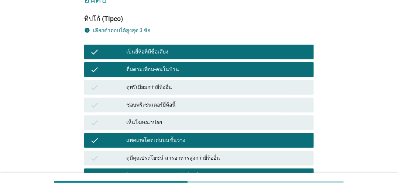
click at [219, 65] on div "ดื่มตามเพื่อน-คนในบ้าน" at bounding box center [217, 69] width 182 height 9
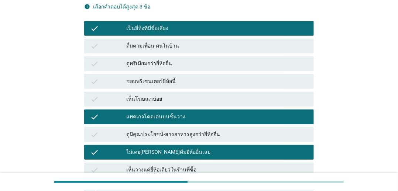
scroll to position [148, 0]
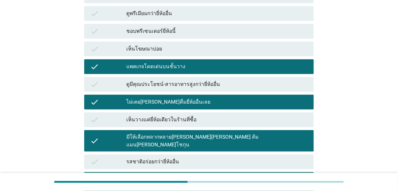
click at [214, 98] on div "ไม่เคย[PERSON_NAME]ดื่มยี่ห้ออื่นเลย" at bounding box center [217, 102] width 182 height 9
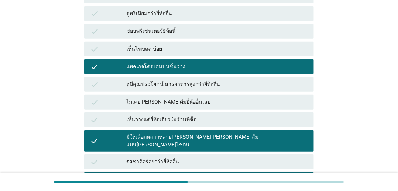
click at [217, 133] on div "มีให้เลือกหลากหลาย[PERSON_NAME][PERSON_NAME] ส้มแมน[PERSON_NAME]โชกุน" at bounding box center [217, 141] width 182 height 16
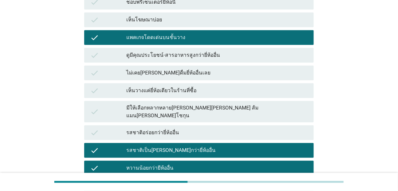
scroll to position [222, 0]
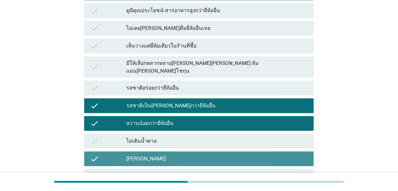
click at [219, 155] on div "[PERSON_NAME]" at bounding box center [217, 159] width 182 height 9
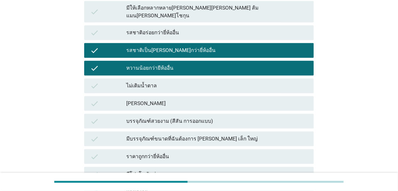
scroll to position [332, 0]
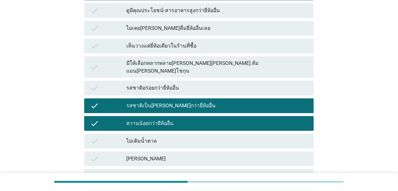
click at [208, 119] on div "หวานน้อยกว่ายีห้ออื่น" at bounding box center [217, 123] width 182 height 9
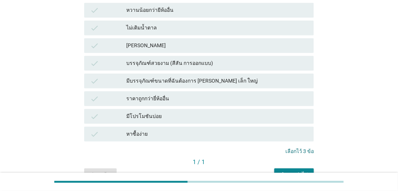
scroll to position [356, 0]
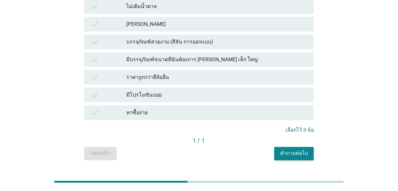
click at [293, 147] on button "คำถามต่อไป" at bounding box center [294, 153] width 40 height 13
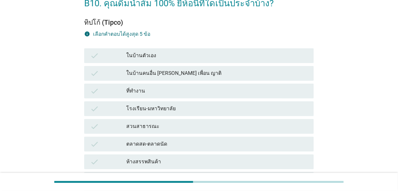
scroll to position [111, 0]
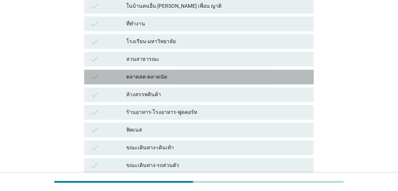
drag, startPoint x: 200, startPoint y: 79, endPoint x: 191, endPoint y: 41, distance: 39.3
click at [199, 79] on div "ตลาดสด-ตลาดนัด" at bounding box center [217, 77] width 182 height 9
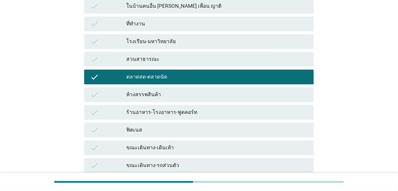
click at [190, 31] on div "check ที่ทำงาน" at bounding box center [199, 24] width 233 height 18
click at [207, 134] on div "ฟิตเนส" at bounding box center [217, 130] width 182 height 9
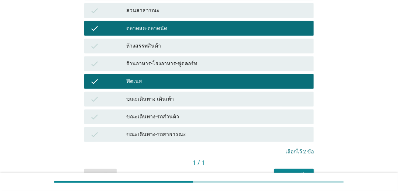
scroll to position [201, 0]
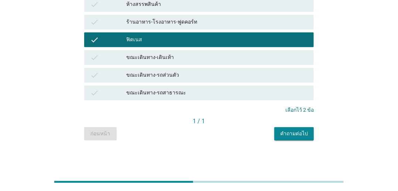
click at [247, 70] on div "check ขณะเดินทาง-รถส่วนตัว" at bounding box center [199, 75] width 230 height 15
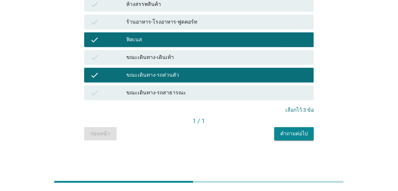
click at [285, 131] on div "คำถามต่อไป" at bounding box center [294, 134] width 28 height 8
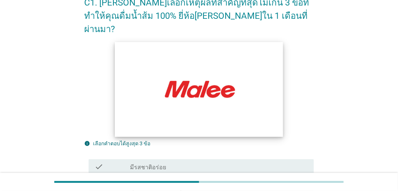
scroll to position [111, 0]
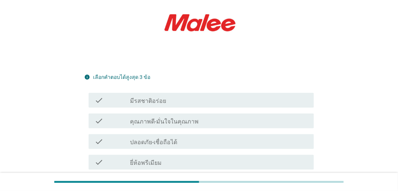
drag, startPoint x: 195, startPoint y: 130, endPoint x: 195, endPoint y: 126, distance: 4.1
click at [195, 137] on div "check_box_outline_blank ปลอดภัย-เชื่อถือได้" at bounding box center [219, 141] width 178 height 9
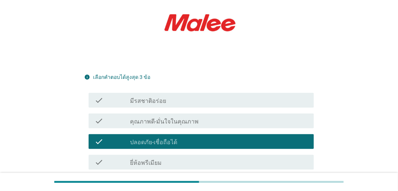
click at [197, 97] on div "check check_box_outline_blank มีรสชาติอร่อย" at bounding box center [199, 100] width 230 height 21
click at [201, 96] on div "check_box_outline_blank มีรสชาติอร่อย" at bounding box center [219, 100] width 178 height 9
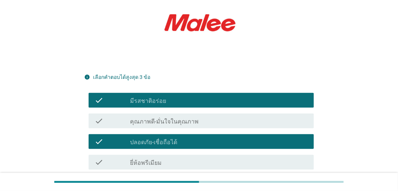
click at [206, 117] on div "check_box_outline_blank คุณภาพดี-มั่นใจในคุณภาพ" at bounding box center [219, 121] width 178 height 9
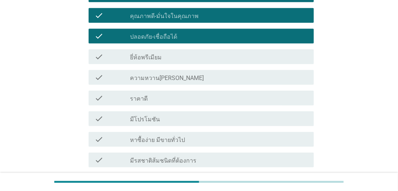
scroll to position [332, 0]
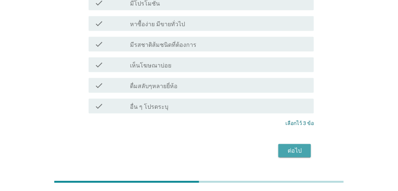
click at [280, 144] on button "ต่อไป" at bounding box center [295, 150] width 33 height 13
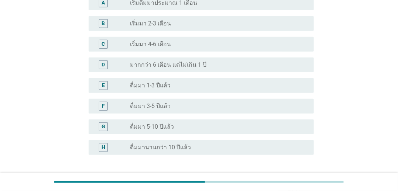
scroll to position [185, 0]
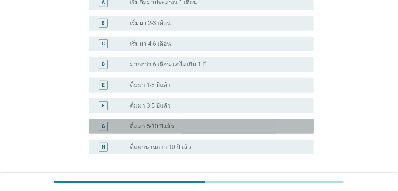
drag, startPoint x: 230, startPoint y: 125, endPoint x: 230, endPoint y: 119, distance: 5.5
click at [230, 124] on div "radio_button_unchecked ดื่มมา 5-10 ปีแล้ว" at bounding box center [216, 126] width 172 height 7
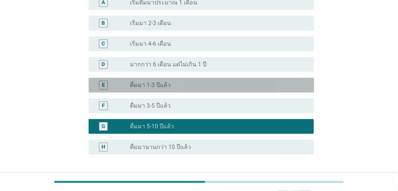
drag, startPoint x: 228, startPoint y: 79, endPoint x: 212, endPoint y: 42, distance: 40.8
click at [228, 79] on div "E radio_button_unchecked ดื่มมา 1-3 ปีแล้ว" at bounding box center [202, 85] width 226 height 15
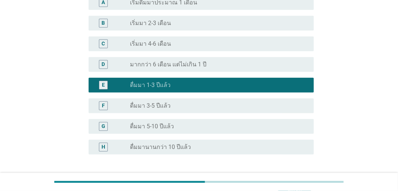
click at [209, 38] on div "C radio_button_unchecked เริ่มมา 4-6 เดือน" at bounding box center [202, 44] width 226 height 15
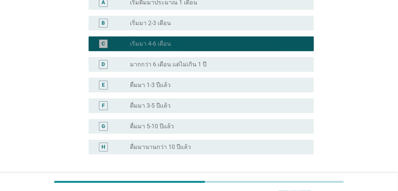
click at [209, 16] on div "B radio_button_unchecked เริ่มมา 2-3 เดือน" at bounding box center [199, 23] width 230 height 21
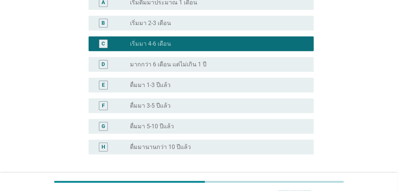
click at [206, 93] on div "E radio_button_unchecked ดื่มมา 1-3 ปีแล้ว" at bounding box center [199, 85] width 230 height 21
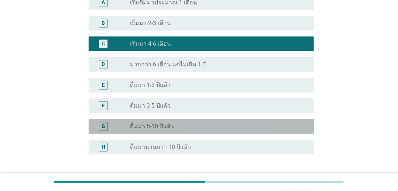
click at [206, 124] on div "G radio_button_unchecked ดื่มมา 5-10 ปีแล้ว" at bounding box center [202, 126] width 226 height 15
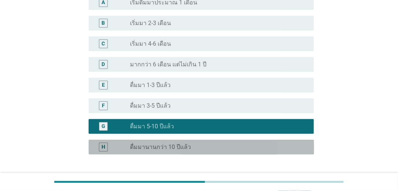
click at [211, 146] on div "radio_button_unchecked ดื่มมานานกว่า 10 ปีแล้ว" at bounding box center [216, 147] width 172 height 7
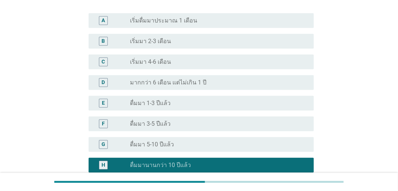
scroll to position [243, 0]
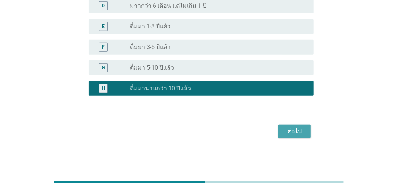
click at [284, 131] on div "ต่อไป" at bounding box center [294, 131] width 21 height 9
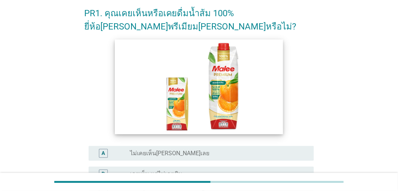
scroll to position [0, 0]
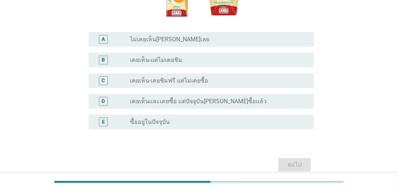
click at [221, 48] on div "A radio_button_unchecked ไม่เคยเห็น[PERSON_NAME]เลย" at bounding box center [199, 39] width 230 height 21
click at [222, 40] on div "radio_button_unchecked ไม่เคยเห็น[PERSON_NAME]เลย" at bounding box center [216, 39] width 172 height 7
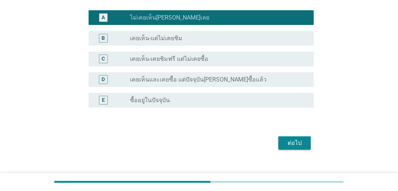
scroll to position [181, 0]
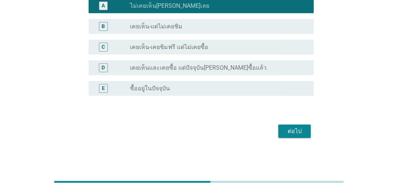
click at [295, 126] on button "ต่อไป" at bounding box center [295, 131] width 33 height 13
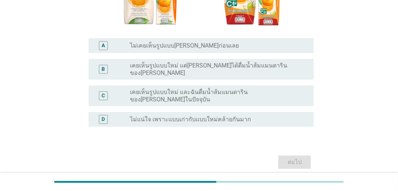
scroll to position [0, 0]
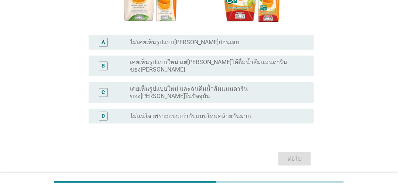
drag, startPoint x: 222, startPoint y: 123, endPoint x: 222, endPoint y: 88, distance: 34.7
click at [221, 120] on form "PR2. ภาพนี้คือบรรจุภัณฑ์ของน้ำส้มแมนดาริน 100% ยี่ห้อ[PERSON_NAME] ซึ่งมีการเปล…" at bounding box center [199, 8] width 230 height 320
click at [220, 79] on div "C radio_button_unchecked เคยเห็นรูปแบบใหม่ และฉันดื่มน้ำส้มแมนดารินของ[PERSON_N…" at bounding box center [199, 92] width 230 height 27
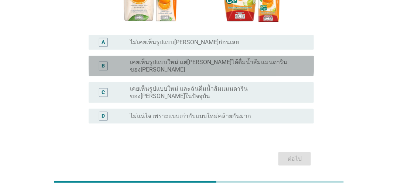
click at [221, 56] on div "B radio_button_unchecked เคยเห็นรูปแบบใหม่ แต่[PERSON_NAME]ได้ดื่มน้ำส้มแมนดาริ…" at bounding box center [202, 66] width 226 height 21
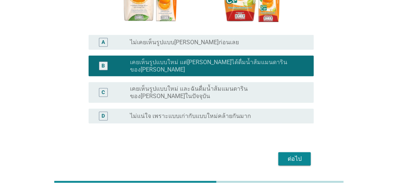
click at [291, 155] on div "ต่อไป" at bounding box center [294, 159] width 21 height 9
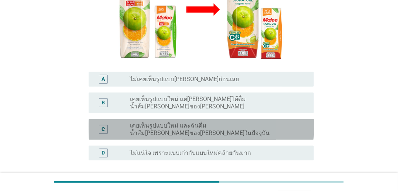
click at [230, 122] on label "เคยเห็นรูปแบบใหม่ และฉันดื่มน้ำส้ม[PERSON_NAME]ของ[PERSON_NAME]ในปัจจุบัน" at bounding box center [216, 129] width 172 height 15
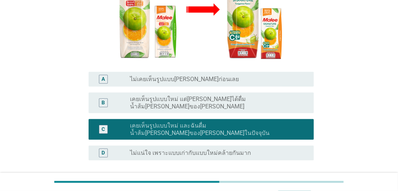
click at [228, 96] on label "เคยเห็นรูปแบบใหม่ แต่[PERSON_NAME]ได้ดื่มน้ำส้ม[PERSON_NAME]ของ[PERSON_NAME]" at bounding box center [216, 103] width 172 height 15
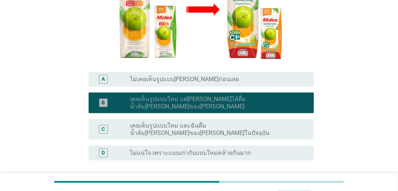
click at [230, 76] on div "radio_button_unchecked ไม่เคยเห็นรูปแบบ[PERSON_NAME]ก่อนเลย" at bounding box center [216, 79] width 172 height 7
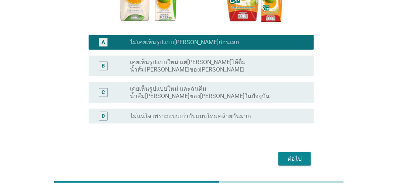
click at [244, 56] on div "B radio_button_unchecked เคยเห็นรูปแบบใหม่ แต่[PERSON_NAME]ได้ดื่มน้ำส้ม[PERSON…" at bounding box center [202, 66] width 226 height 21
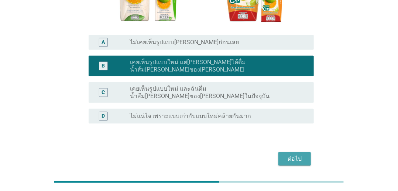
click at [293, 155] on div "ต่อไป" at bounding box center [294, 159] width 21 height 9
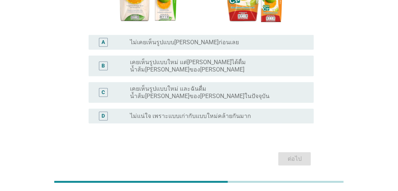
click at [231, 59] on div "B radio_button_unchecked เคยเห็นรูปแบบใหม่ แต่[PERSON_NAME]ได้ดื่มน้ำส้ม[PERSON…" at bounding box center [199, 66] width 230 height 27
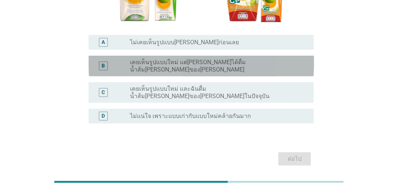
click at [229, 59] on label "เคยเห็นรูปแบบใหม่ แต่[PERSON_NAME]ได้ดื่มน้ำส้ม[PERSON_NAME]ของ[PERSON_NAME]" at bounding box center [216, 66] width 172 height 15
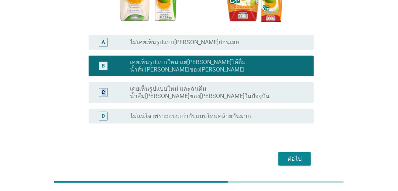
click at [226, 63] on div "A radio_button_unchecked ไม่เคยเห็นรูปแบบ[PERSON_NAME]ก่อนเลย B radio_button_ch…" at bounding box center [199, 79] width 230 height 95
click at [279, 82] on div "C radio_button_unchecked เคยเห็นรูปแบบใหม่ และฉันดื่มน้ำส้ม[PERSON_NAME]ของ[PER…" at bounding box center [202, 92] width 226 height 21
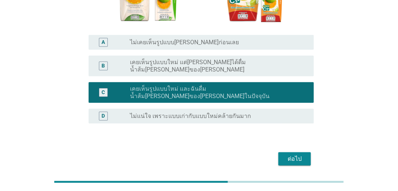
click at [303, 143] on div "PR4. ภาพนี้คือบรรจุภัณฑ์ของน้ำส้ม[PERSON_NAME] 100% ยี่ห้อ[PERSON_NAME] ซึ่งมีก…" at bounding box center [199, 8] width 242 height 332
click at [297, 155] on div "ต่อไป" at bounding box center [294, 159] width 21 height 9
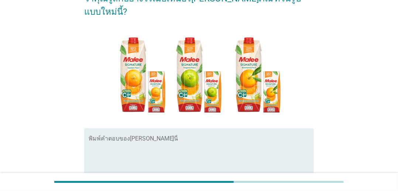
scroll to position [140, 0]
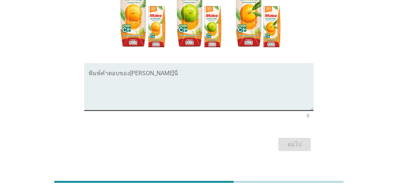
click at [235, 82] on textarea "พิมพ์คำตอบของคุณ ที่นี่" at bounding box center [202, 91] width 226 height 39
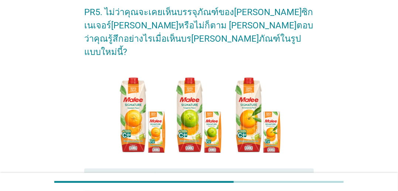
scroll to position [111, 0]
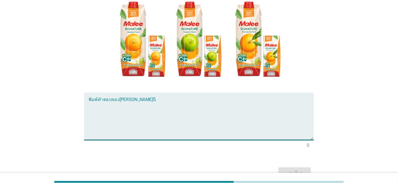
click at [206, 102] on textarea "พิมพ์คำตอบของคุณ ที่นี่" at bounding box center [202, 121] width 226 height 39
type textarea "ก"
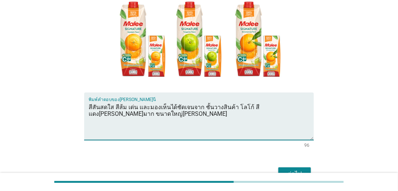
type textarea "สีสันสดใส สีส้ม เด่น และมองเห็นได้ชัดเจนจาก ชั้นวางสินค้า โลโก้ สีแดง[PERSON_NA…"
click at [293, 170] on div "ต่อไป" at bounding box center [294, 174] width 21 height 9
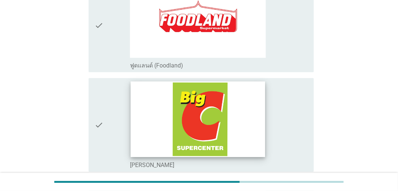
scroll to position [0, 0]
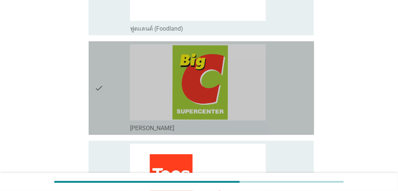
click at [283, 100] on div "check_box_outline_blank [PERSON_NAME]" at bounding box center [219, 88] width 178 height 88
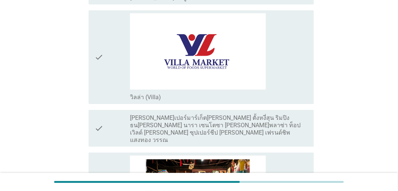
scroll to position [924, 0]
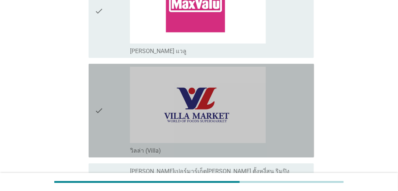
click at [278, 83] on div "check_box_outline_blank วิลล่า (Villa)" at bounding box center [219, 111] width 178 height 88
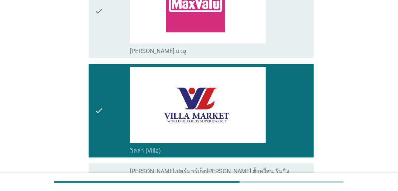
click at [278, 46] on div "check_box_outline_blank [PERSON_NAME] แวลู" at bounding box center [219, 50] width 178 height 9
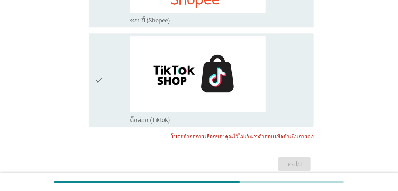
scroll to position [1823, 0]
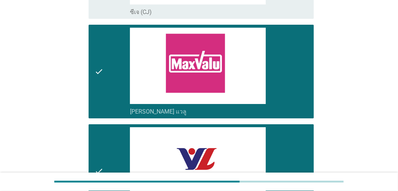
click at [294, 99] on div "check_box_outline_blank [PERSON_NAME] แวลู" at bounding box center [219, 72] width 178 height 88
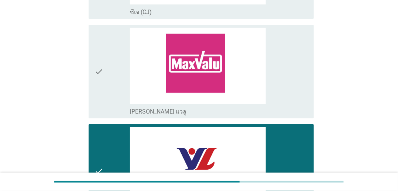
click at [294, 140] on div "check_box_outline_blank วิลล่า (Villa)" at bounding box center [219, 171] width 178 height 88
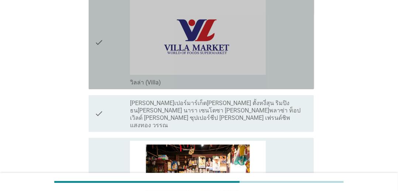
scroll to position [1085, 0]
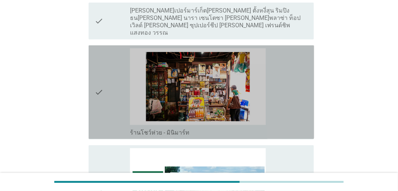
click at [294, 98] on div "check_box_outline_blank ร้านโชว์ห่วย - มินิมาร์ท" at bounding box center [219, 92] width 178 height 88
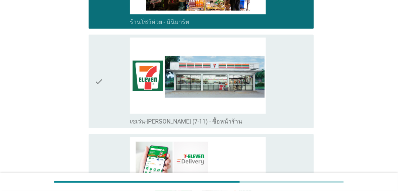
drag, startPoint x: 300, startPoint y: 86, endPoint x: 300, endPoint y: 97, distance: 11.5
click at [300, 86] on div "check_box_outline_blank เซเว่น-[PERSON_NAME] (7-11) - ซื้อหน้าร้าน" at bounding box center [219, 82] width 178 height 88
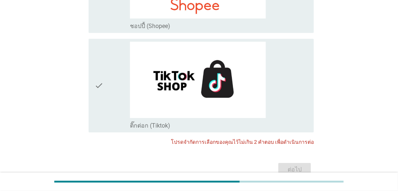
scroll to position [1823, 0]
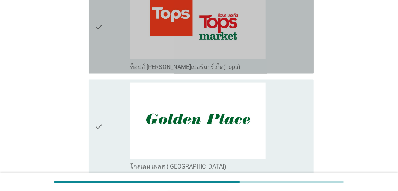
drag, startPoint x: 298, startPoint y: 58, endPoint x: 300, endPoint y: 74, distance: 16.7
click at [298, 58] on div "check_box_outline_blank ท็อปส์ [PERSON_NAME]เปอร์มาร์เก็ต(Tops)" at bounding box center [219, 27] width 178 height 88
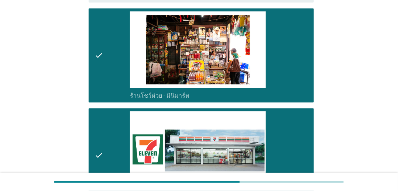
drag, startPoint x: 294, startPoint y: 111, endPoint x: 295, endPoint y: 83, distance: 28.1
click at [294, 112] on div "check_box_outline_blank เซเว่น-[PERSON_NAME] (7-11) - ซื้อหน้าร้าน" at bounding box center [219, 156] width 178 height 88
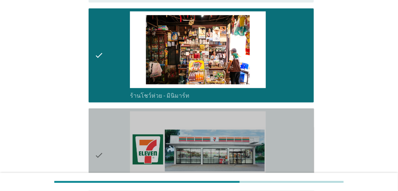
click at [287, 71] on div "check_box_outline_blank ร้านโชว์ห่วย - มินิมาร์ท" at bounding box center [219, 55] width 178 height 88
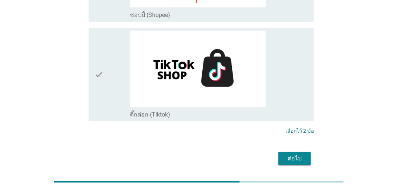
click at [295, 154] on div "ต่อไป" at bounding box center [294, 158] width 21 height 9
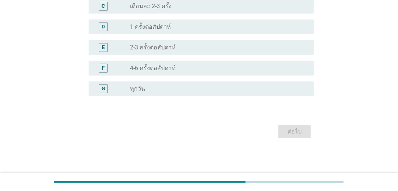
scroll to position [0, 0]
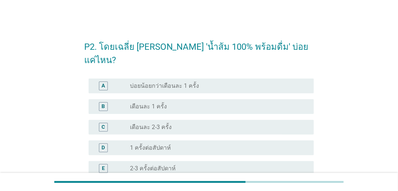
click at [57, 14] on div "P2. โดยเฉลี่ย [PERSON_NAME] 'น้ำส้ม 100% พร้อมดื่ม' บ่อยแค่ไหน? A radio_button_…" at bounding box center [199, 147] width 398 height 294
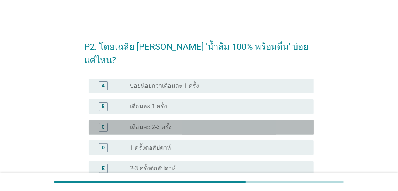
drag, startPoint x: 166, startPoint y: 121, endPoint x: 170, endPoint y: 120, distance: 4.1
click at [167, 121] on div "C radio_button_unchecked เดือนละ 2-3 ครั้ง" at bounding box center [202, 127] width 226 height 15
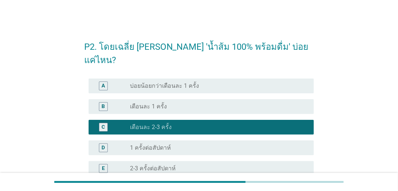
click at [180, 144] on div "D radio_button_unchecked 1 ครั้งต่อสัปดาห์" at bounding box center [199, 148] width 230 height 21
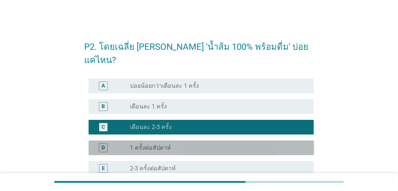
click at [211, 144] on div "radio_button_unchecked 1 ครั้งต่อสัปดาห์" at bounding box center [216, 147] width 172 height 7
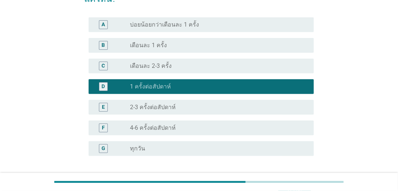
scroll to position [108, 0]
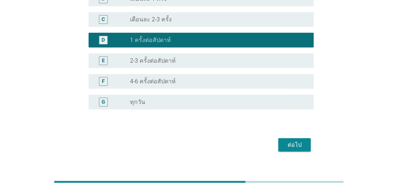
click at [280, 139] on button "ต่อไป" at bounding box center [295, 145] width 33 height 13
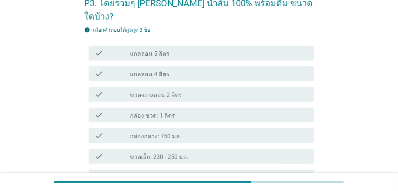
scroll to position [111, 0]
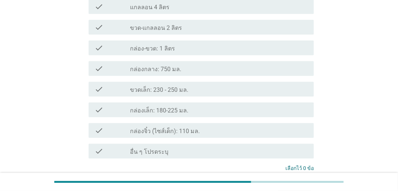
drag, startPoint x: 216, startPoint y: 103, endPoint x: 216, endPoint y: 68, distance: 34.7
click at [216, 103] on div "check check_box_outline_blank กล่องเล็ก: 180-225 มล." at bounding box center [202, 110] width 226 height 15
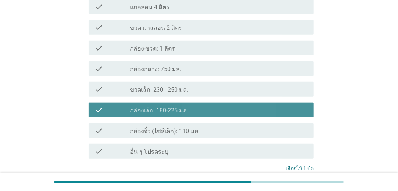
click at [216, 79] on div "check check_box_outline_blank ขวดเล็ก: 230 - 250 มล." at bounding box center [199, 89] width 230 height 21
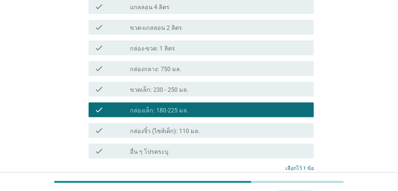
click at [223, 44] on div "check_box_outline_blank กล่อง-ขวด: 1 ลิตร" at bounding box center [219, 48] width 178 height 9
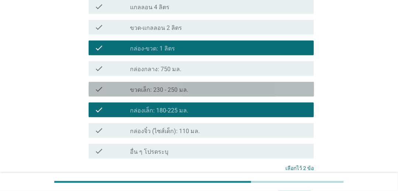
click at [227, 85] on div "check_box_outline_blank ขวดเล็ก: 230 - 250 มล." at bounding box center [219, 89] width 178 height 9
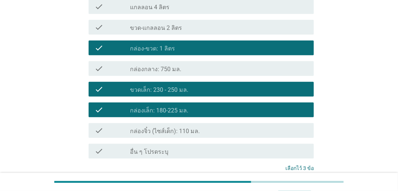
click at [231, 64] on div "check_box_outline_blank กล่องกลาง: 750 มล." at bounding box center [219, 68] width 178 height 9
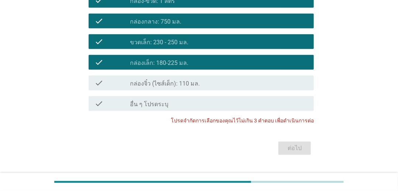
scroll to position [162, 0]
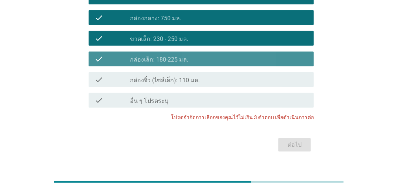
drag, startPoint x: 253, startPoint y: 41, endPoint x: 253, endPoint y: 45, distance: 4.4
click at [253, 52] on div "check check_box_outline_blank กล่องเล็ก: 180-225 มล." at bounding box center [202, 59] width 226 height 15
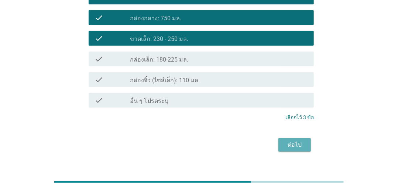
click at [280, 140] on div "ต่อไป" at bounding box center [199, 145] width 230 height 18
click at [287, 141] on div "ต่อไป" at bounding box center [294, 145] width 21 height 9
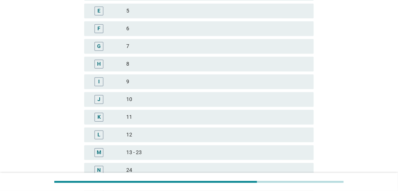
scroll to position [0, 0]
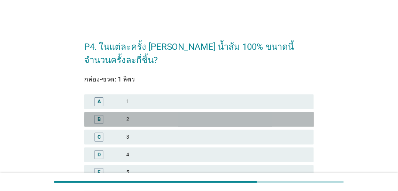
click at [178, 112] on div "B 2" at bounding box center [199, 119] width 230 height 15
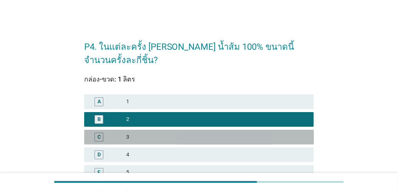
click at [168, 133] on div "3" at bounding box center [217, 137] width 182 height 9
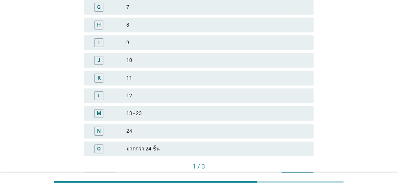
scroll to position [233, 0]
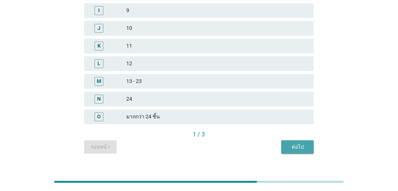
click at [294, 143] on div "ต่อไป" at bounding box center [297, 147] width 21 height 8
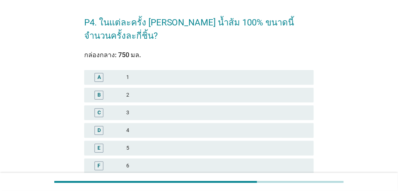
scroll to position [37, 0]
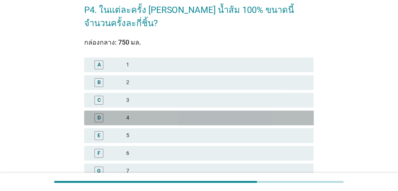
click at [185, 111] on div "D 4" at bounding box center [199, 118] width 230 height 15
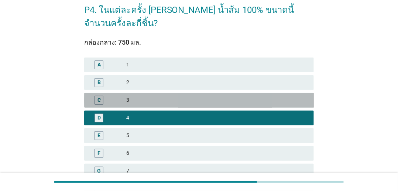
click at [199, 96] on div "3" at bounding box center [217, 100] width 182 height 9
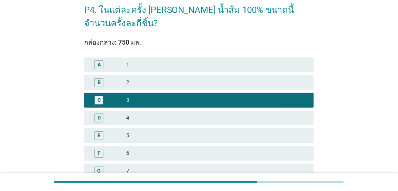
scroll to position [233, 0]
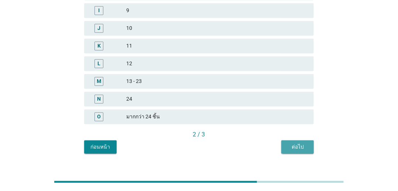
click at [309, 141] on button "ต่อไป" at bounding box center [297, 147] width 33 height 13
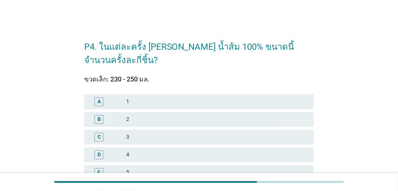
drag, startPoint x: 217, startPoint y: 93, endPoint x: 215, endPoint y: 97, distance: 4.5
click at [216, 95] on div "A 1" at bounding box center [199, 102] width 230 height 15
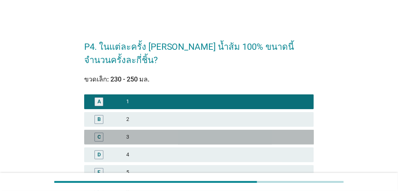
drag, startPoint x: 215, startPoint y: 126, endPoint x: 217, endPoint y: 122, distance: 3.8
click at [215, 133] on div "3" at bounding box center [217, 137] width 182 height 9
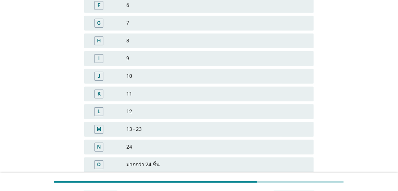
scroll to position [233, 0]
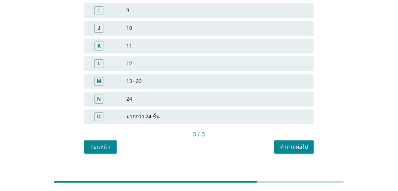
click at [298, 143] on div "คำถามต่อไป" at bounding box center [294, 147] width 28 height 8
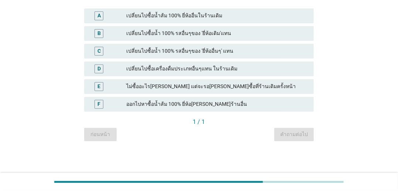
scroll to position [87, 0]
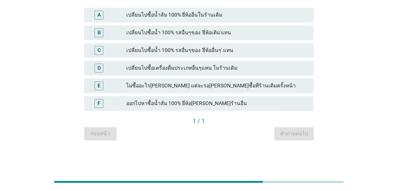
click at [223, 56] on div "C เปลี่ยนไปซื้อน้ำ 100% รสอื่นๆของ 'ยี่ห้ออื่นๆ' แทน" at bounding box center [199, 50] width 230 height 15
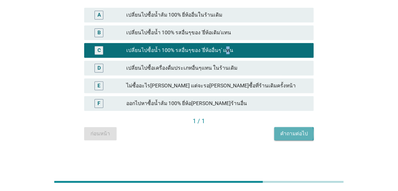
click at [290, 129] on button "คำถามต่อไป" at bounding box center [294, 133] width 40 height 13
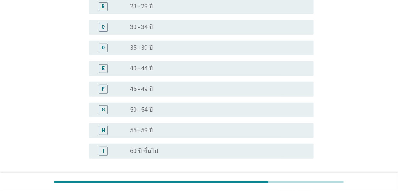
scroll to position [0, 0]
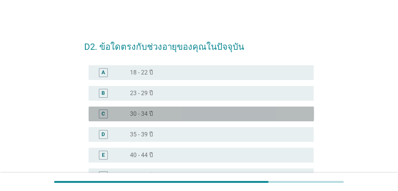
click at [201, 119] on div "C radio_button_unchecked 30 - 34 ปี" at bounding box center [202, 114] width 226 height 15
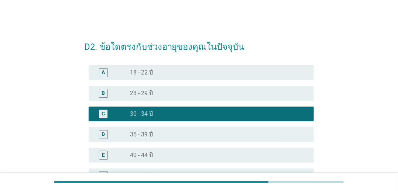
click at [195, 135] on div "radio_button_unchecked 35 - 39 ปี" at bounding box center [216, 134] width 172 height 7
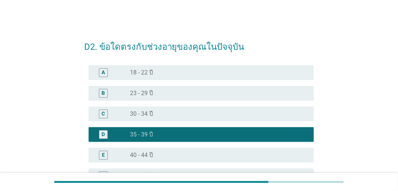
click at [196, 142] on div "D radio_button_checked 35 - 39 ปี" at bounding box center [199, 134] width 230 height 21
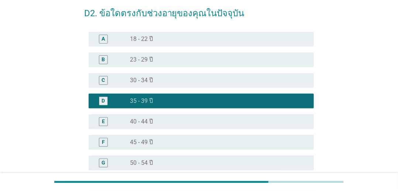
scroll to position [74, 0]
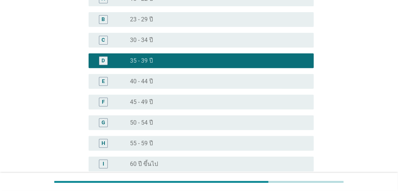
click at [201, 90] on div "E radio_button_unchecked 40 - 44 ปี" at bounding box center [199, 81] width 230 height 21
click at [195, 110] on div "F radio_button_unchecked 45 - 49 ปี" at bounding box center [199, 102] width 230 height 21
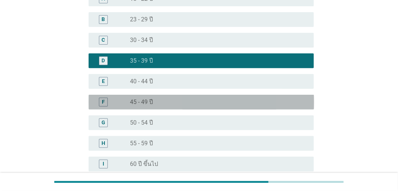
click at [194, 99] on div "radio_button_unchecked 45 - 49 ปี" at bounding box center [216, 102] width 172 height 7
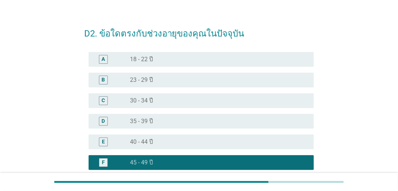
scroll to position [149, 0]
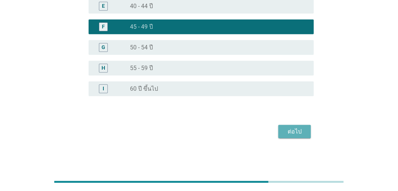
click at [281, 133] on button "ต่อไป" at bounding box center [295, 131] width 33 height 13
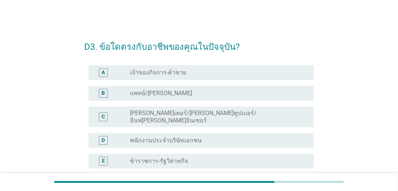
click at [243, 130] on div "D radio_button_unchecked พนักงานประจำบริษัทเอกชน" at bounding box center [199, 140] width 230 height 21
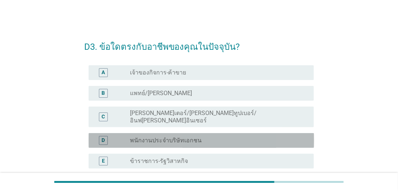
drag, startPoint x: 239, startPoint y: 100, endPoint x: 239, endPoint y: 92, distance: 7.4
click at [239, 99] on div "B radio_button_unchecked แพทย์/[PERSON_NAME]" at bounding box center [202, 93] width 226 height 15
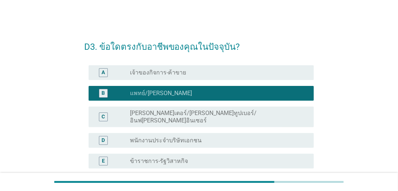
click at [242, 74] on div "radio_button_unchecked เจ้าของกิจการ-ค้าขาย" at bounding box center [216, 72] width 172 height 7
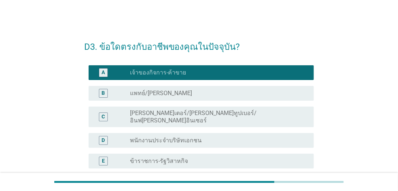
click at [231, 143] on div "D radio_button_unchecked พนักงานประจำบริษัทเอกชน" at bounding box center [199, 140] width 230 height 21
click at [232, 123] on div "C radio_button_unchecked [PERSON_NAME]เตอร์/[PERSON_NAME]ทูปเบอร์/อินฟ[PERSON_N…" at bounding box center [199, 117] width 230 height 27
click at [228, 137] on div "radio_button_unchecked พนักงานประจำบริษัทเอกชน" at bounding box center [216, 140] width 172 height 7
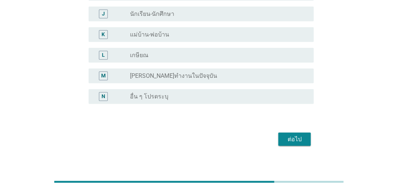
scroll to position [253, 0]
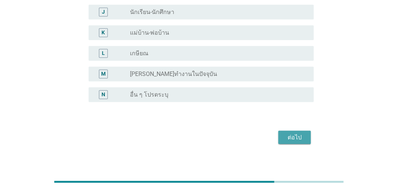
click at [283, 131] on button "ต่อไป" at bounding box center [295, 137] width 33 height 13
